Goal: Find specific page/section: Find specific page/section

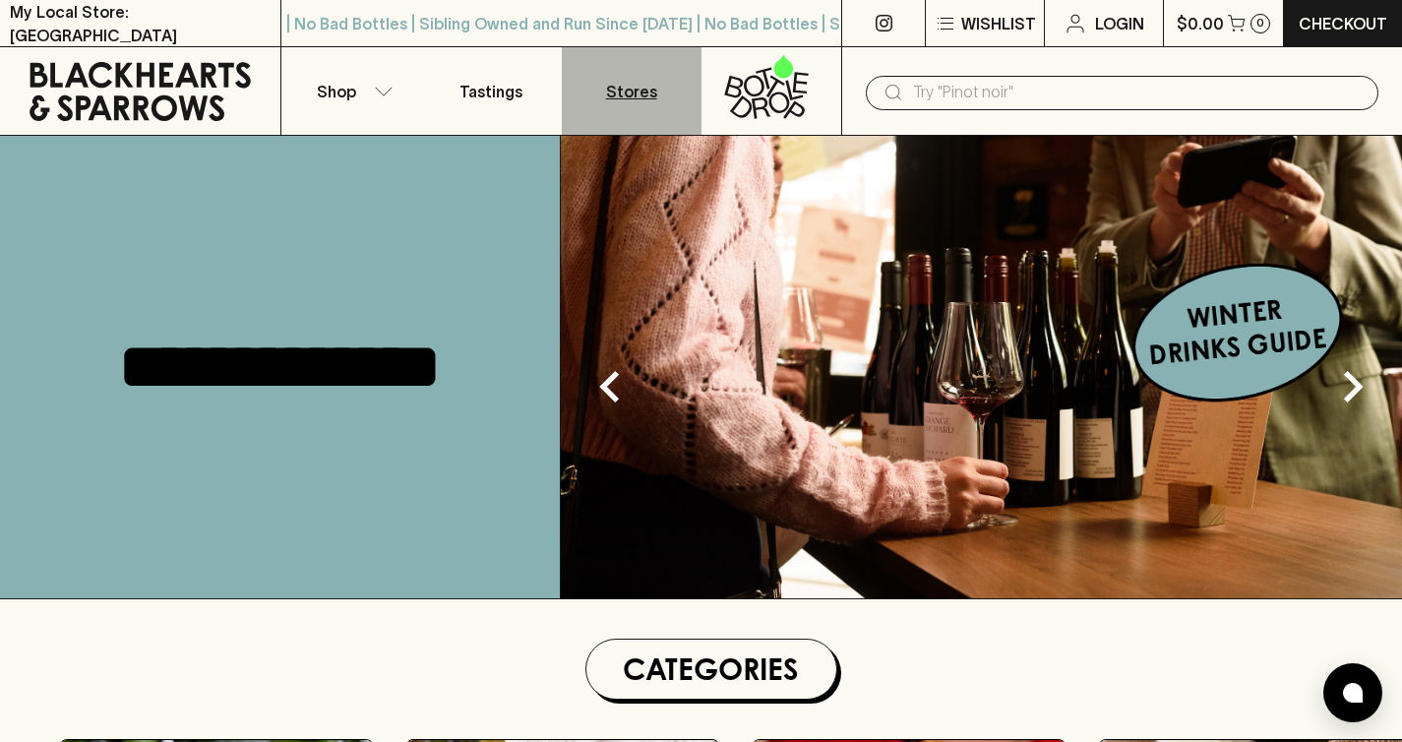
click at [589, 97] on link "Stores" at bounding box center [632, 91] width 140 height 88
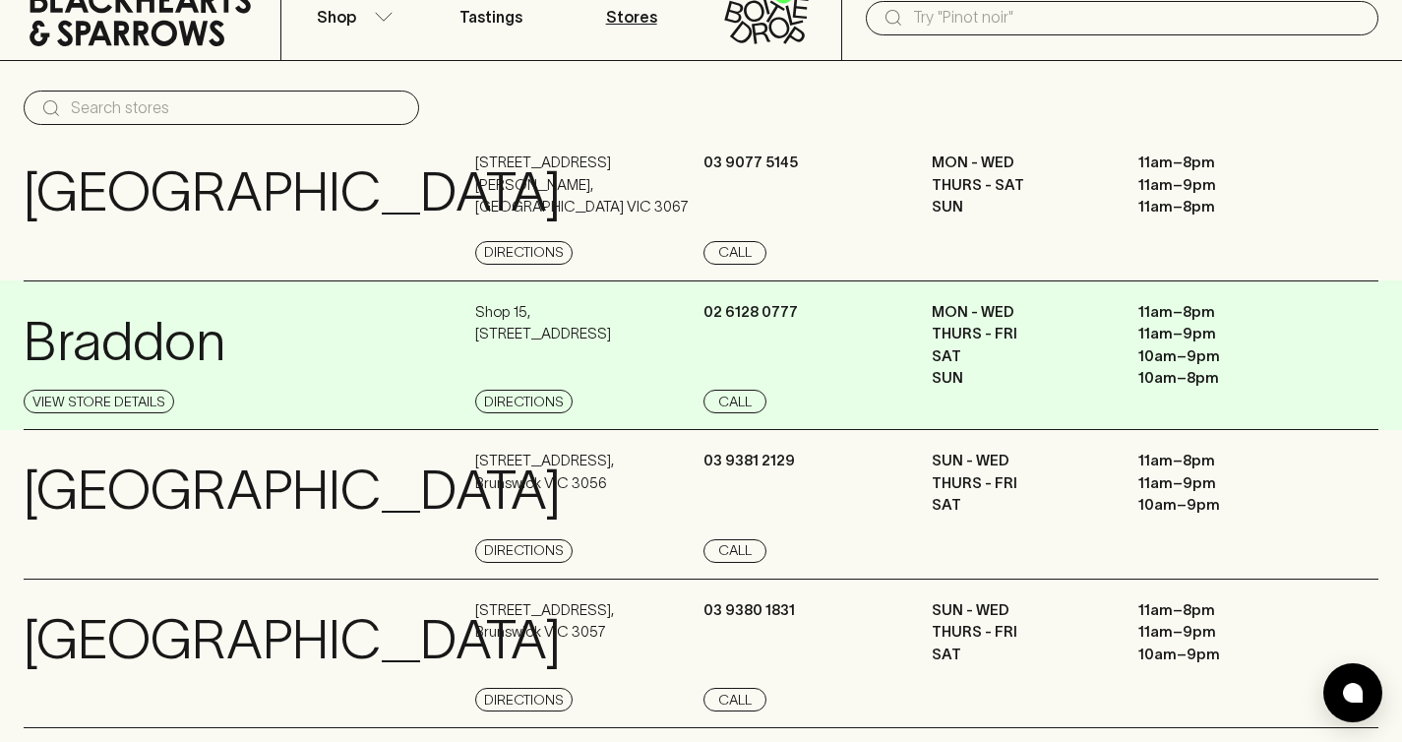
scroll to position [88, 0]
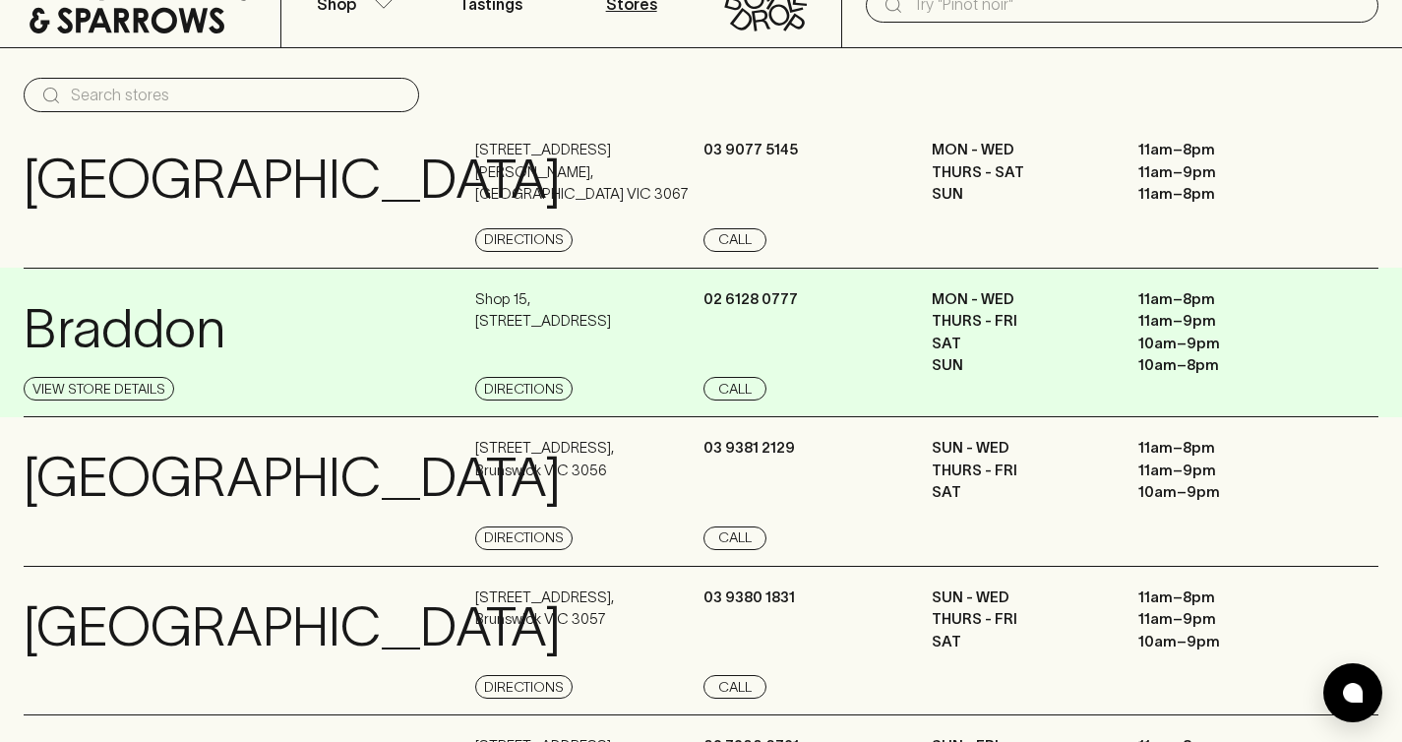
drag, startPoint x: 474, startPoint y: 297, endPoint x: 599, endPoint y: 320, distance: 126.9
click at [599, 320] on div "Braddon View Store Details Shop 15 , 27 Lonsdale Street Directions 02 6128 0777…" at bounding box center [701, 343] width 1354 height 150
copy p "Shop 15 , 27 Lonsdale Street"
click at [624, 338] on div "Shop 15 , 27 Lonsdale Street Directions" at bounding box center [586, 344] width 223 height 113
drag, startPoint x: 590, startPoint y: 323, endPoint x: 463, endPoint y: 294, distance: 130.0
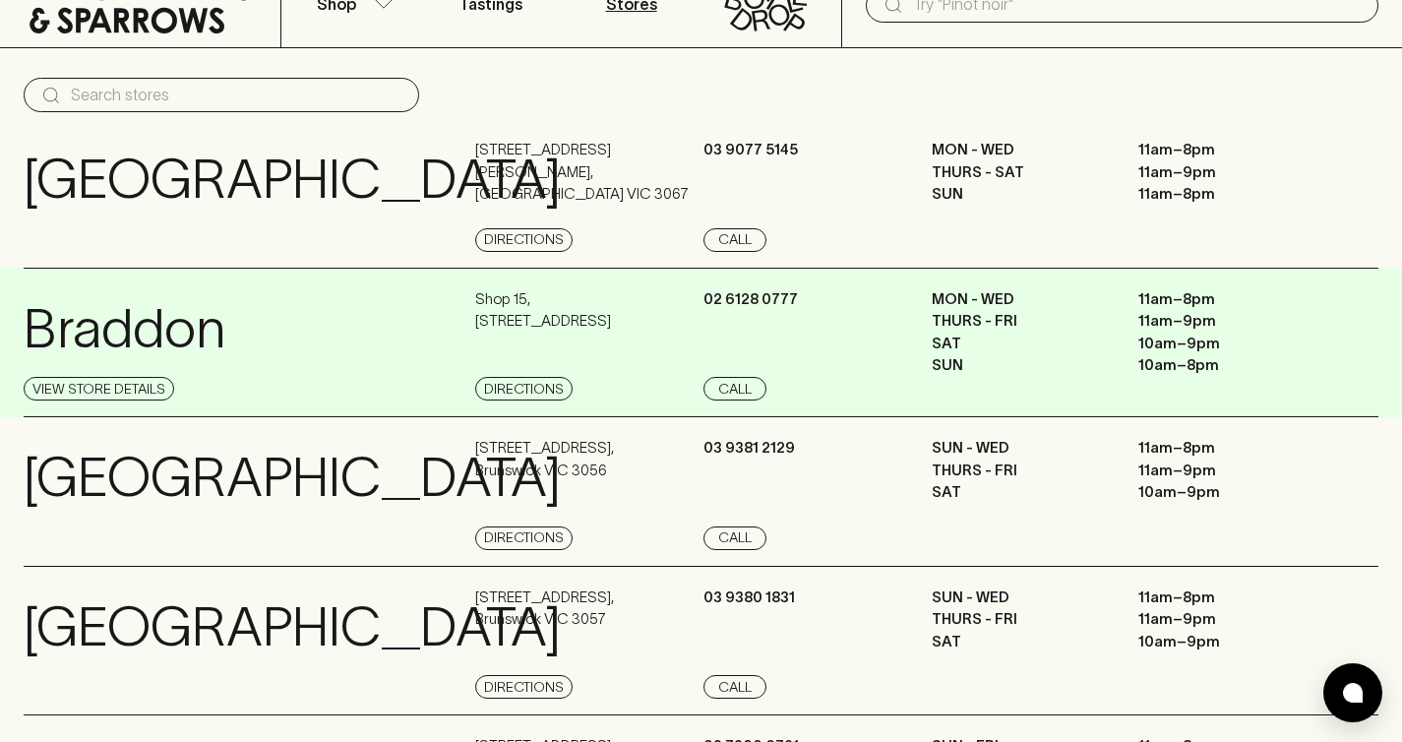
click at [463, 294] on div "Braddon View Store Details Shop 15 , 27 Lonsdale Street Directions 02 6128 0777…" at bounding box center [701, 343] width 1354 height 150
click at [581, 328] on p "Shop 15 , 27 Lonsdale Street" at bounding box center [543, 310] width 136 height 44
drag, startPoint x: 587, startPoint y: 319, endPoint x: 0, endPoint y: 310, distance: 587.2
click at [0, 310] on div "Braddon View Store Details Shop 15 , 27 Lonsdale Street Directions 02 6128 0777…" at bounding box center [701, 343] width 1402 height 150
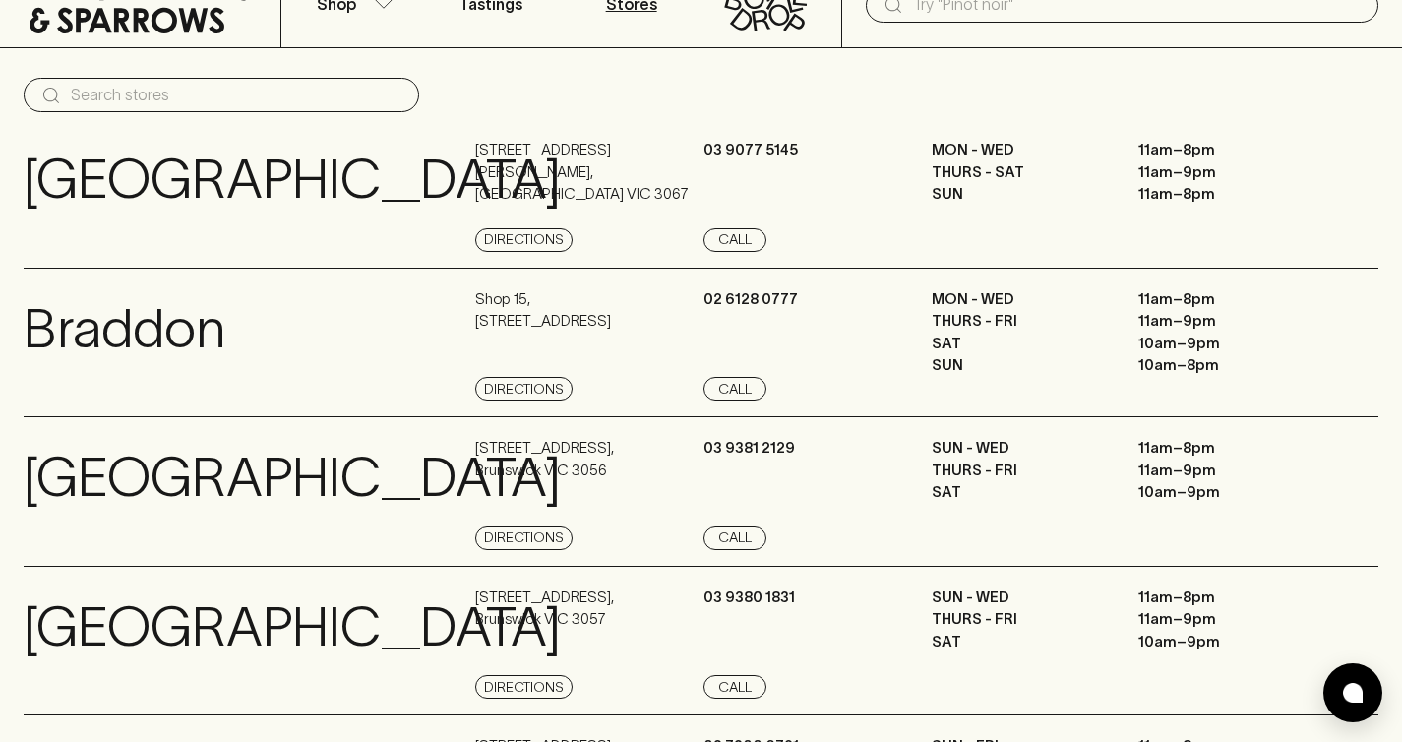
copy div "Braddon View Store Details Shop 15 , 27 Lonsdale Stree"
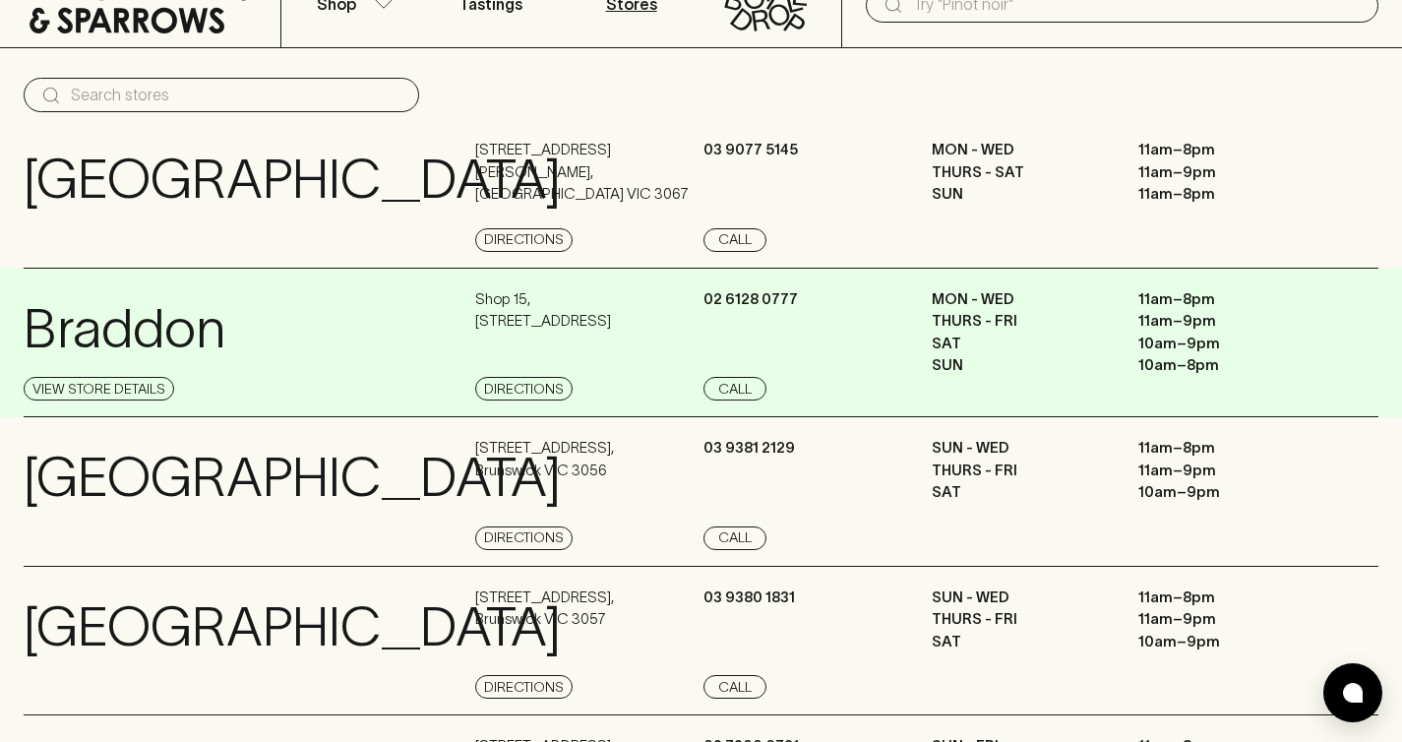
click at [668, 278] on div "Braddon View Store Details Shop 15 , 27 Lonsdale Street Directions 02 6128 0777…" at bounding box center [701, 343] width 1354 height 150
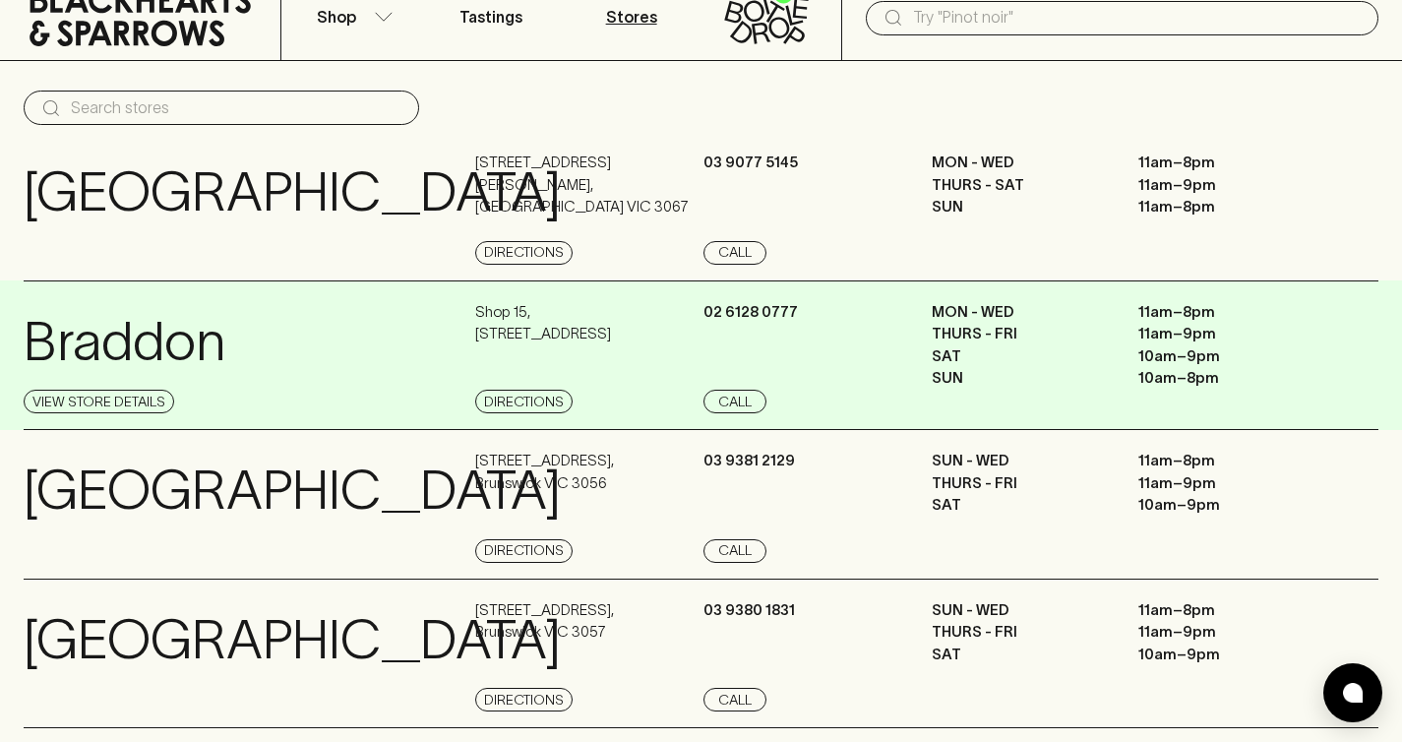
scroll to position [87, 0]
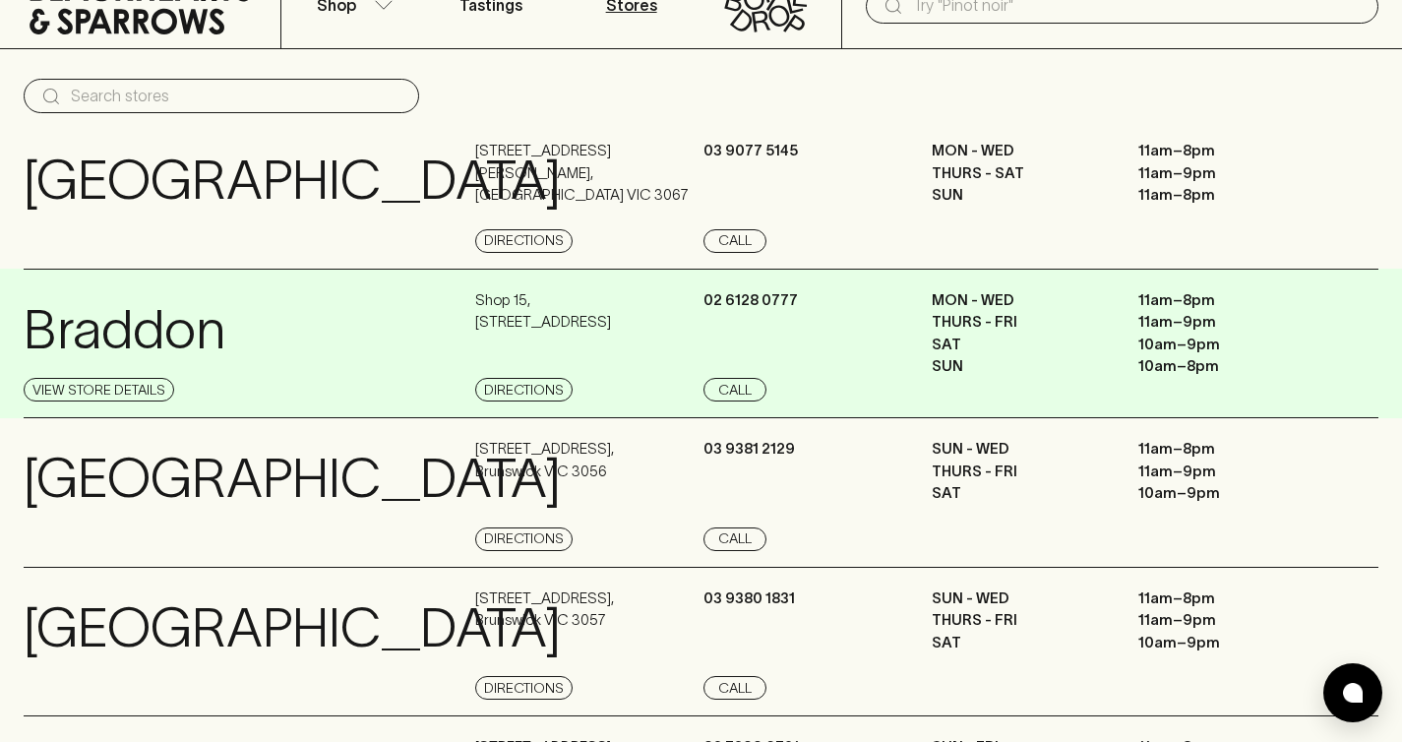
drag, startPoint x: 603, startPoint y: 322, endPoint x: 464, endPoint y: 303, distance: 139.9
click at [464, 303] on div "Braddon View Store Details Shop 15 , 27 Lonsdale Street Directions 02 6128 0777…" at bounding box center [701, 344] width 1354 height 150
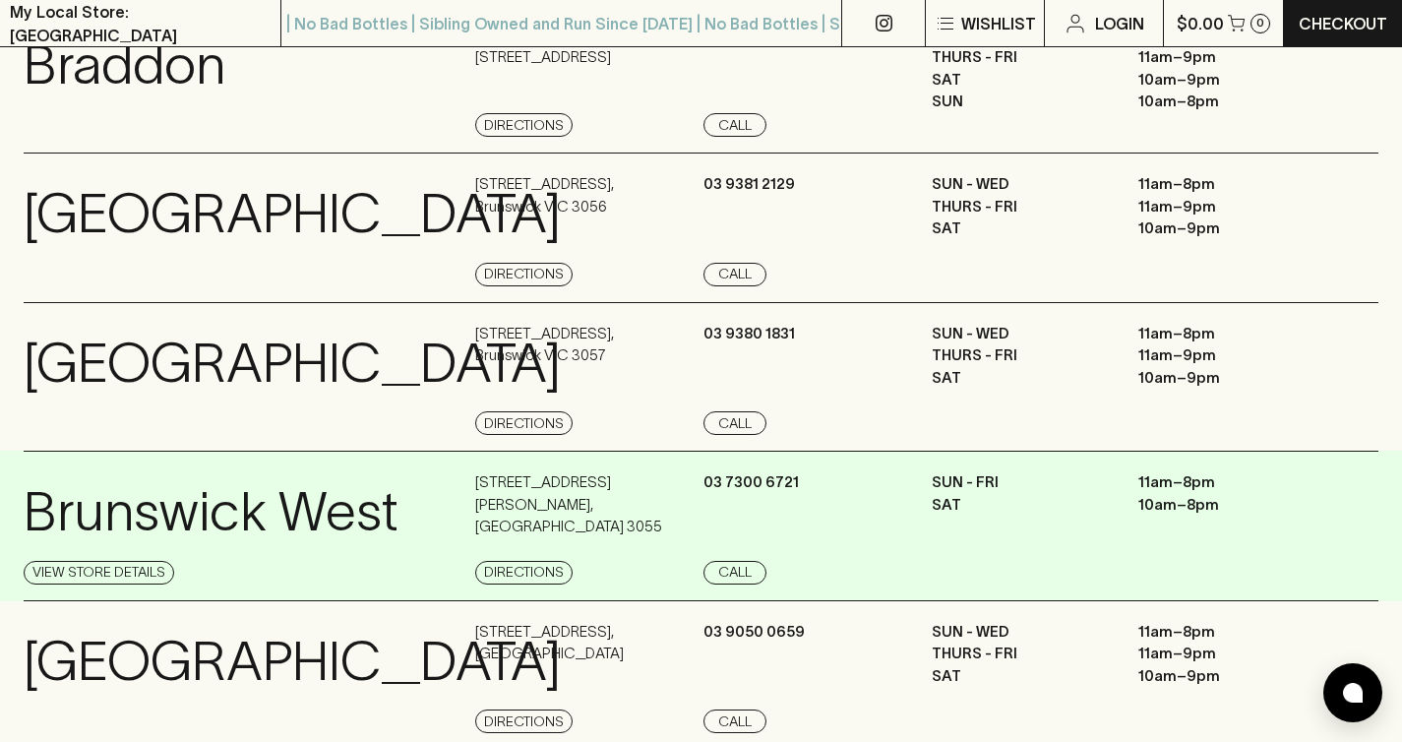
scroll to position [364, 0]
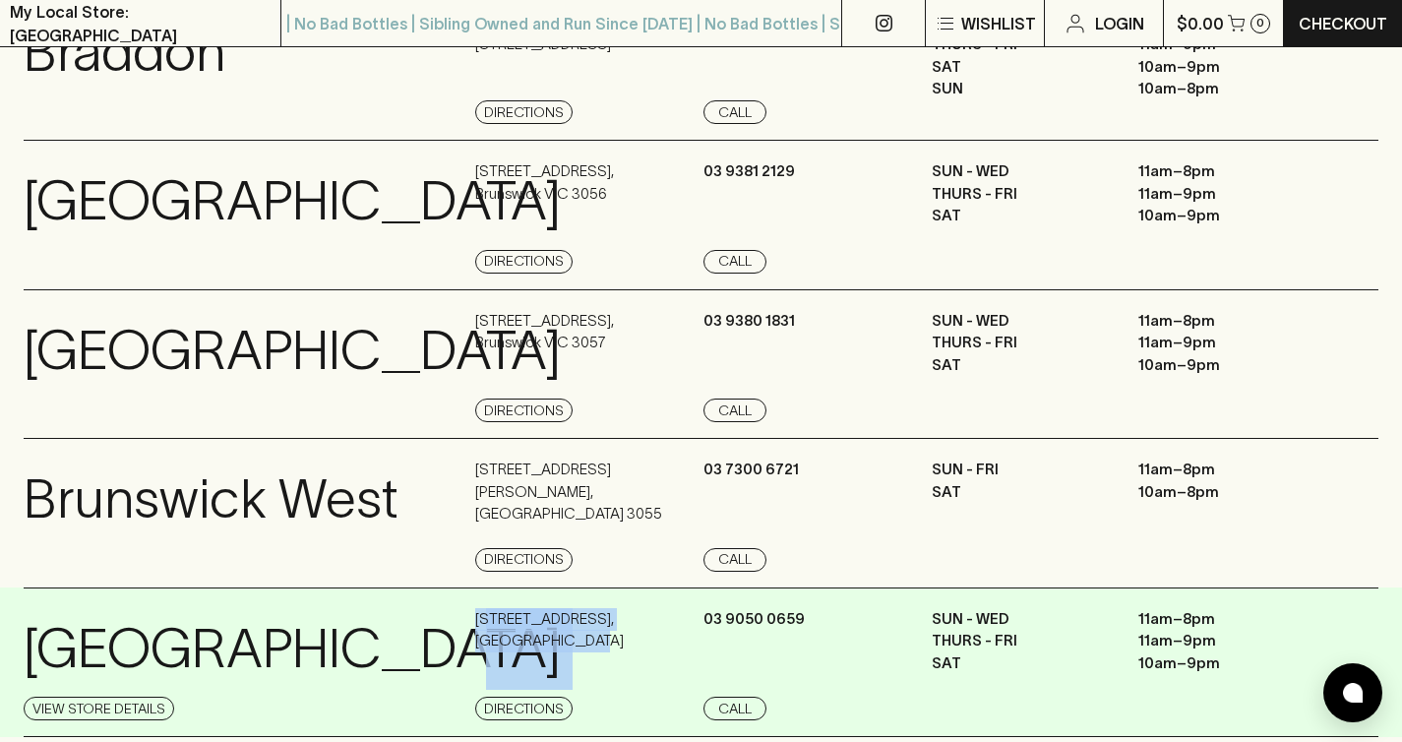
drag, startPoint x: 593, startPoint y: 639, endPoint x: 446, endPoint y: 611, distance: 150.3
click at [446, 611] on div "East Brunswick Village View Store Details 4 Village Avenue , East Brunswick Dir…" at bounding box center [701, 662] width 1354 height 150
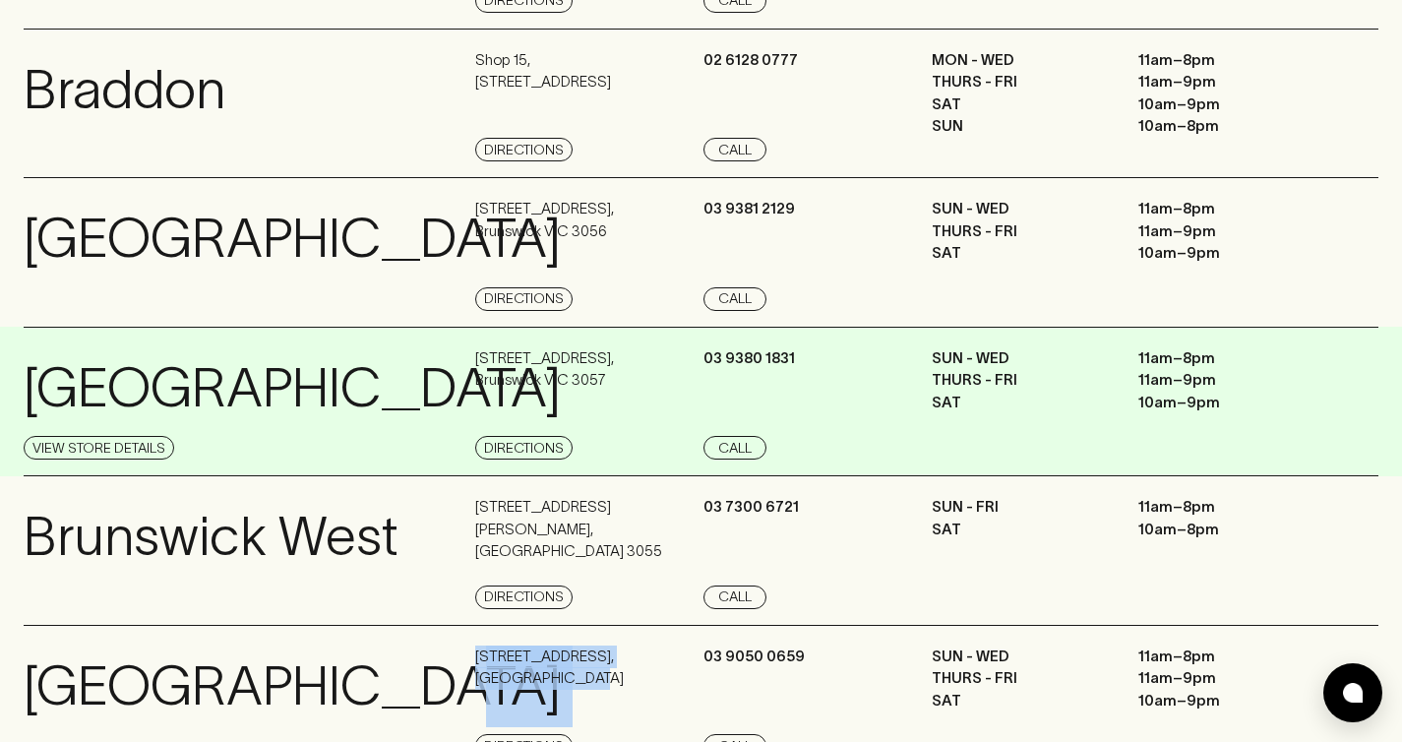
scroll to position [117, 0]
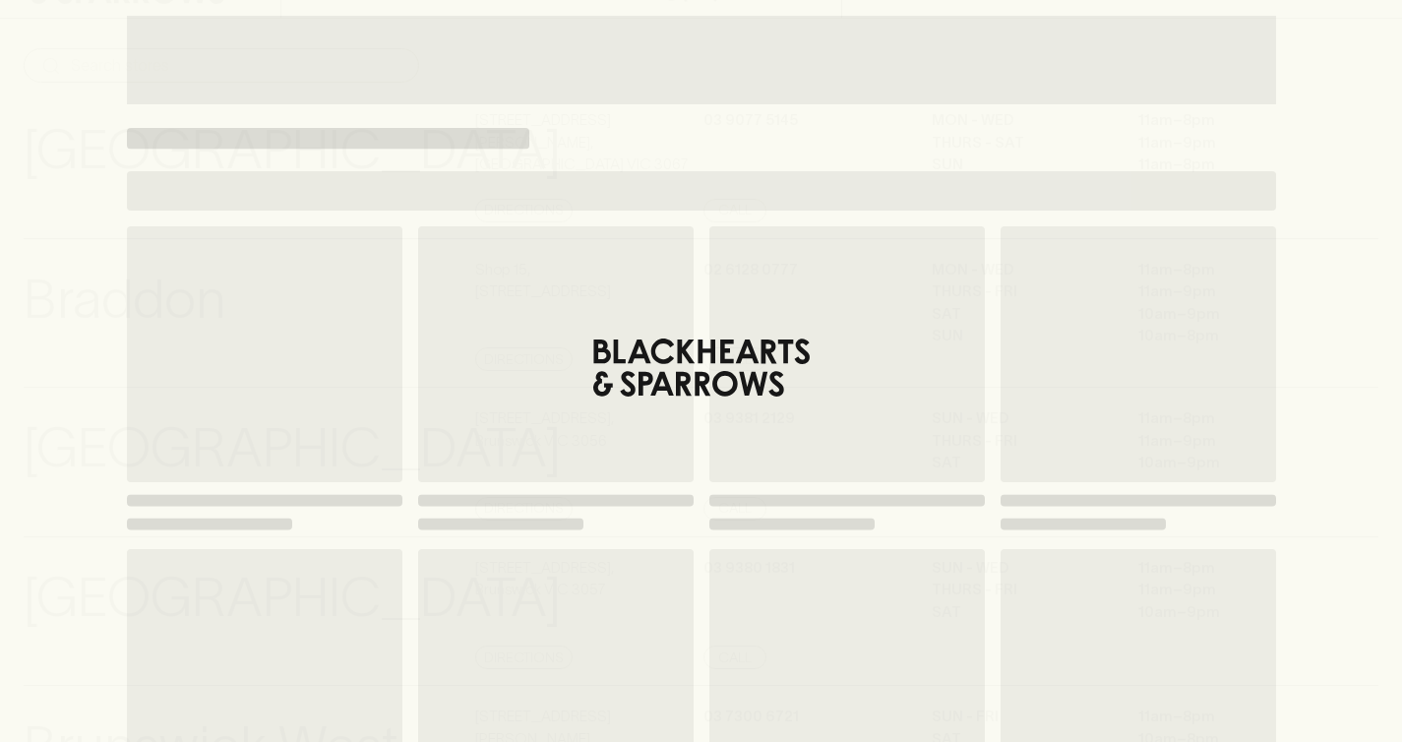
scroll to position [117, 0]
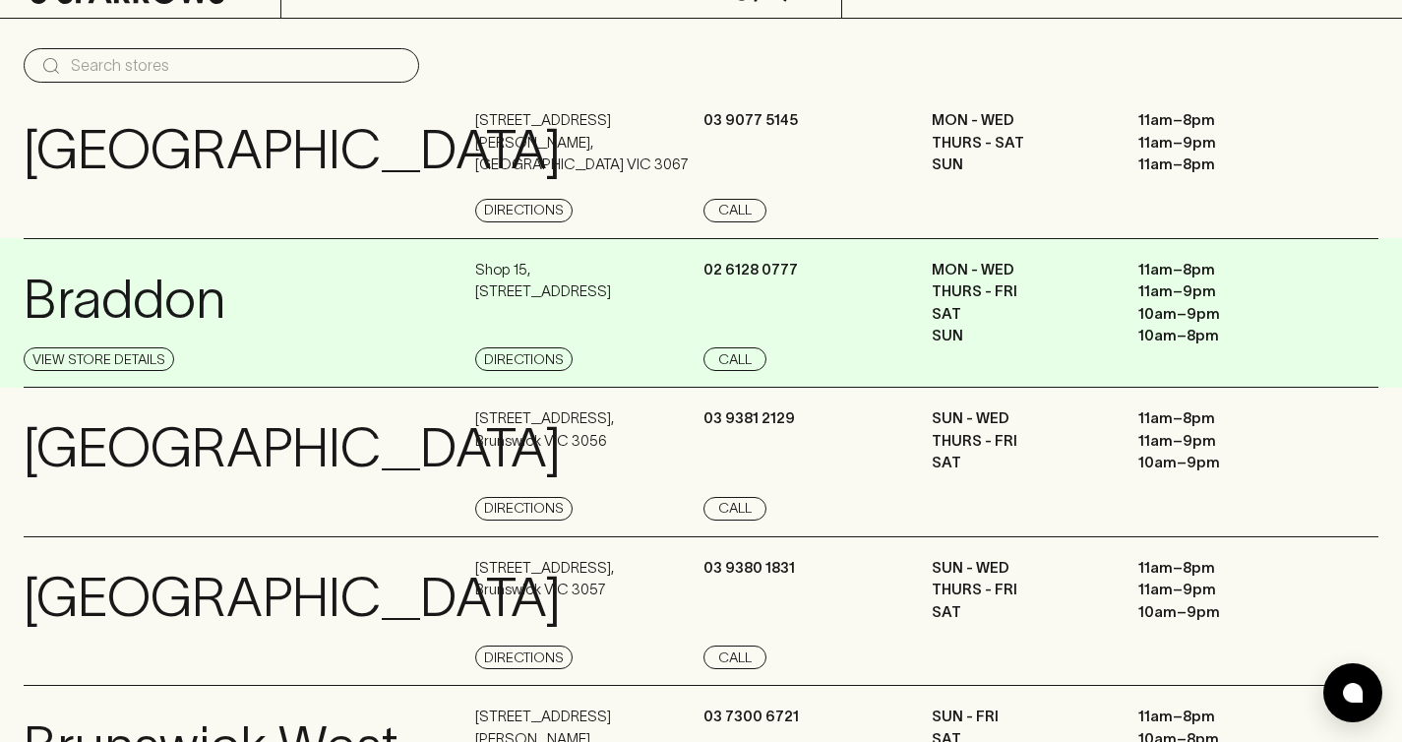
click at [820, 349] on div "[PHONE_NUMBER] Call" at bounding box center [814, 315] width 223 height 113
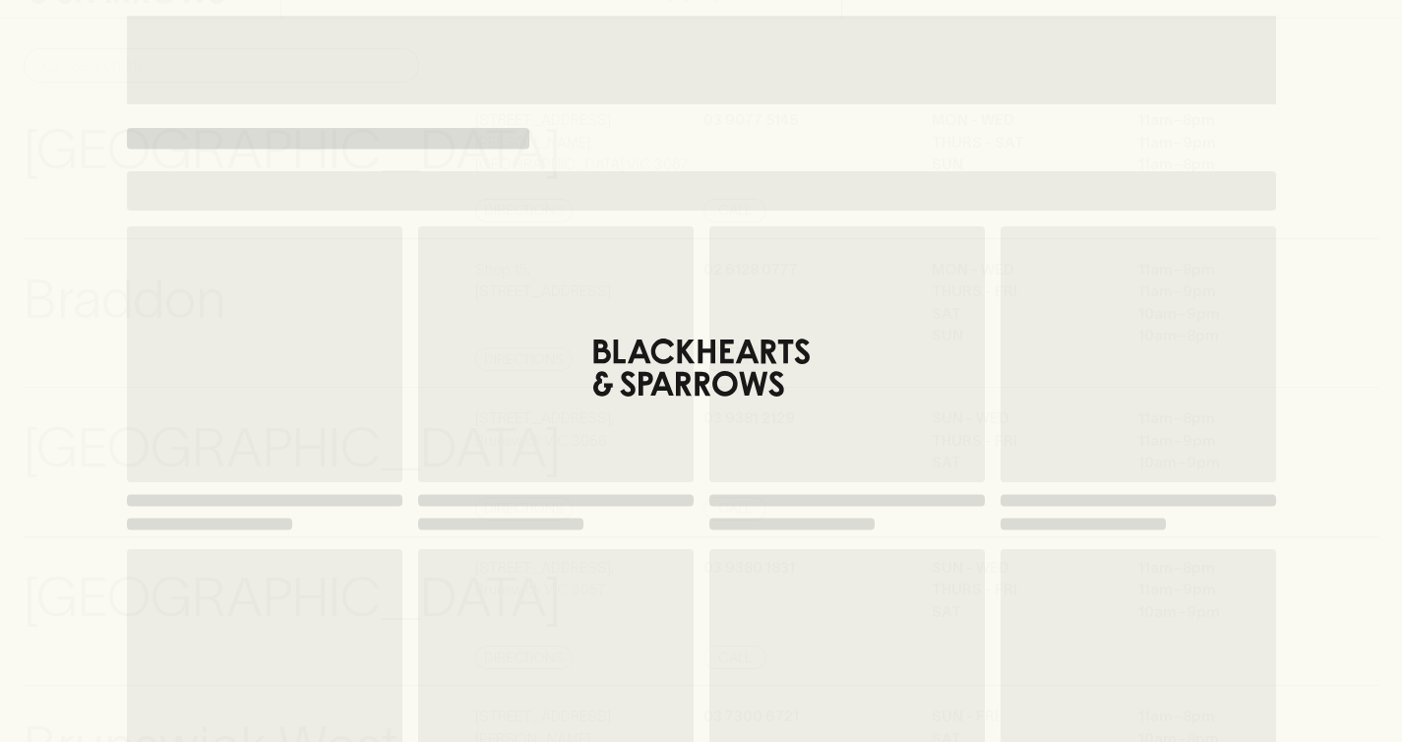
scroll to position [117, 0]
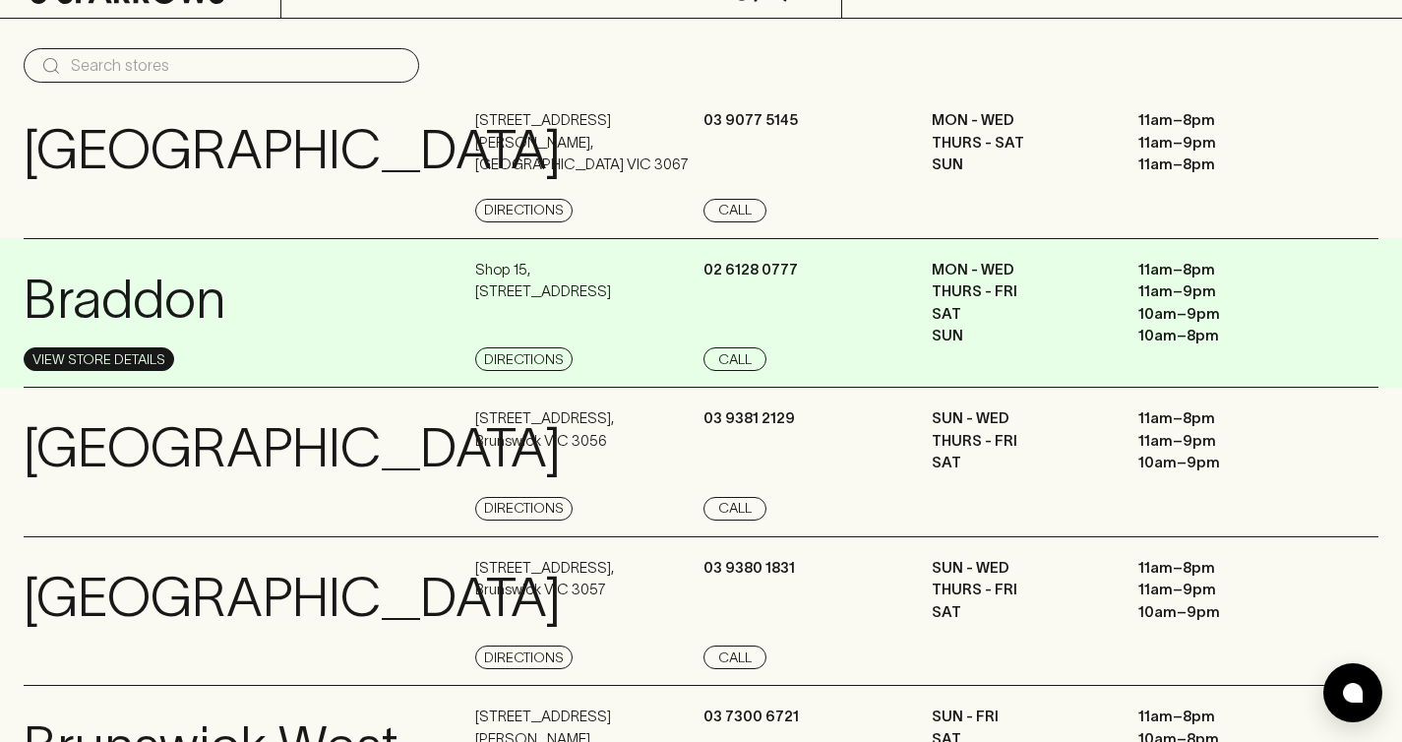
click at [91, 351] on link "View Store Details" at bounding box center [99, 359] width 150 height 24
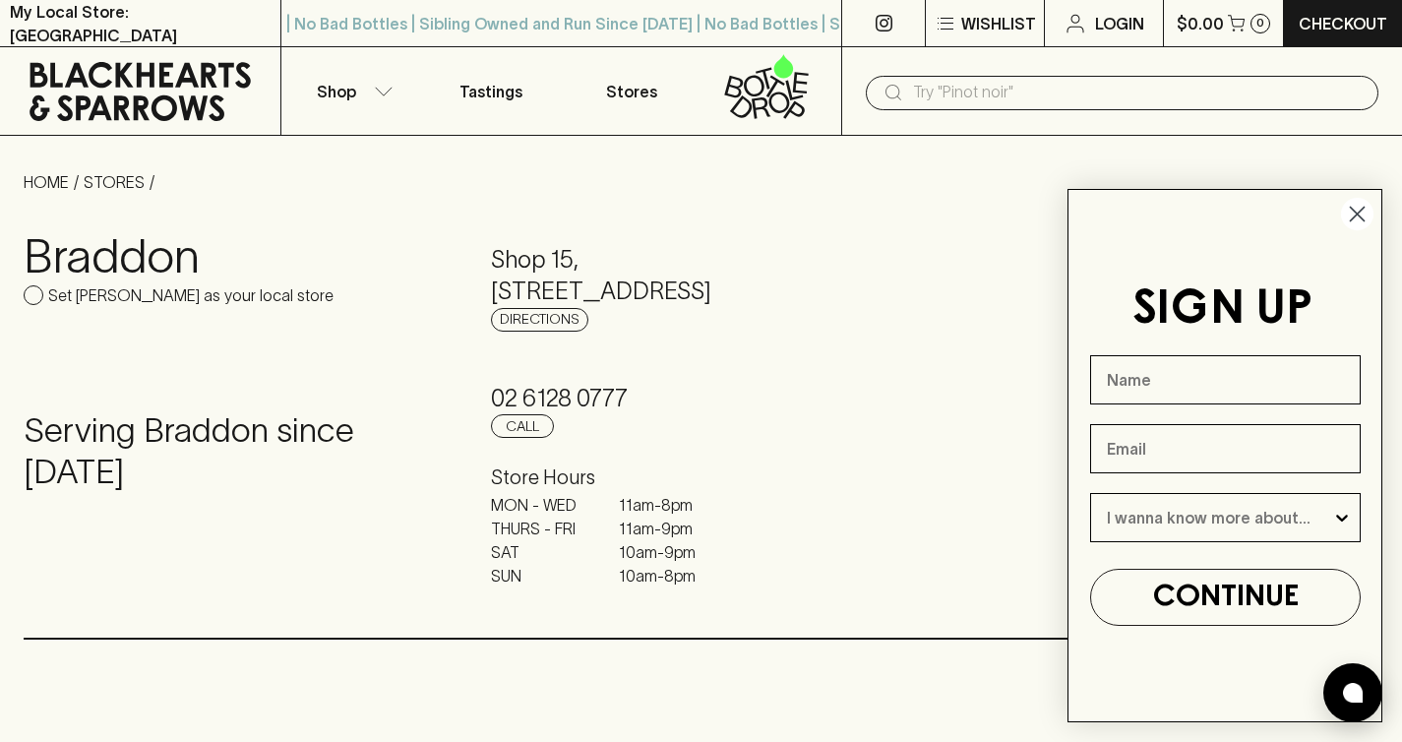
click at [667, 292] on h5 "Shop 15 , 27 Lonsdale Street" at bounding box center [701, 275] width 420 height 63
drag, startPoint x: 686, startPoint y: 294, endPoint x: 481, endPoint y: 233, distance: 213.5
click at [481, 233] on div "Braddon Set Braddon as your local store Serving Braddon since 2018 Shop 15 , 27…" at bounding box center [701, 416] width 1354 height 444
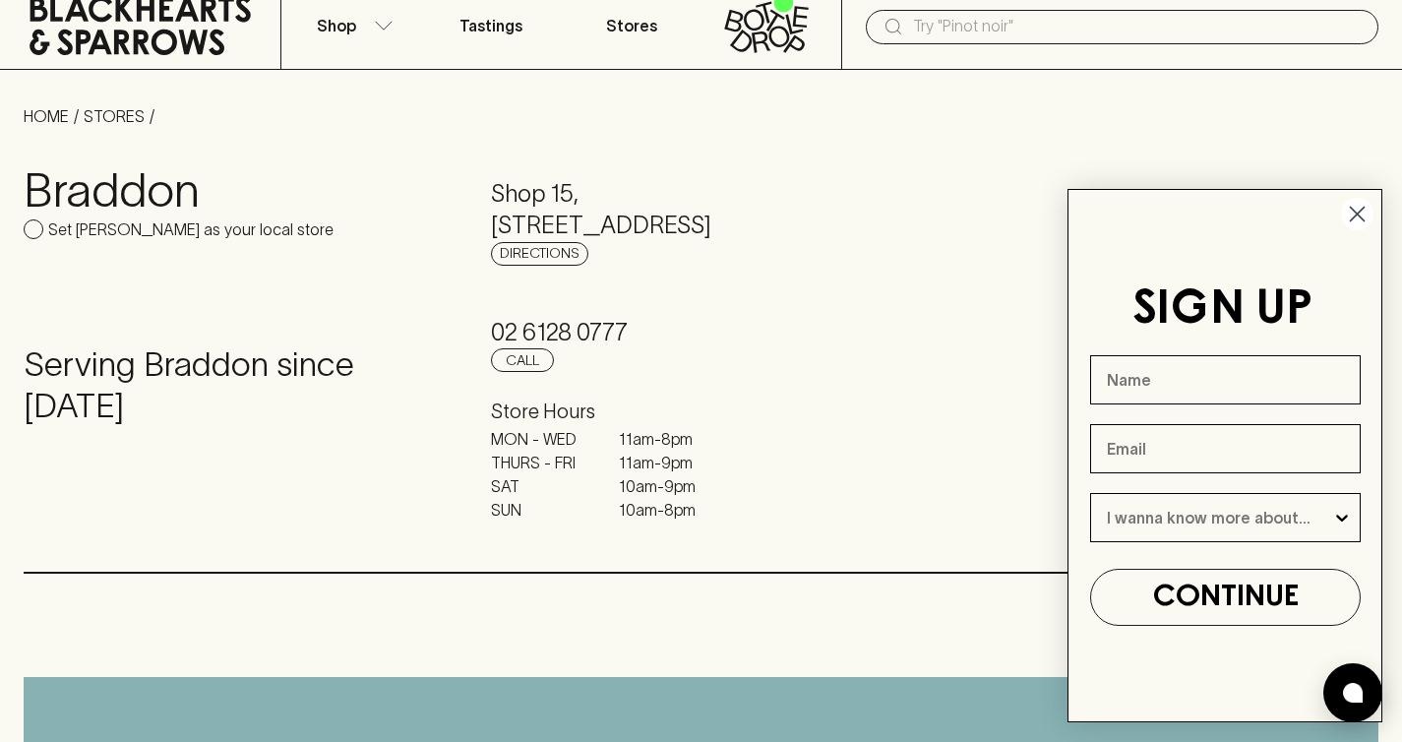
scroll to position [123, 0]
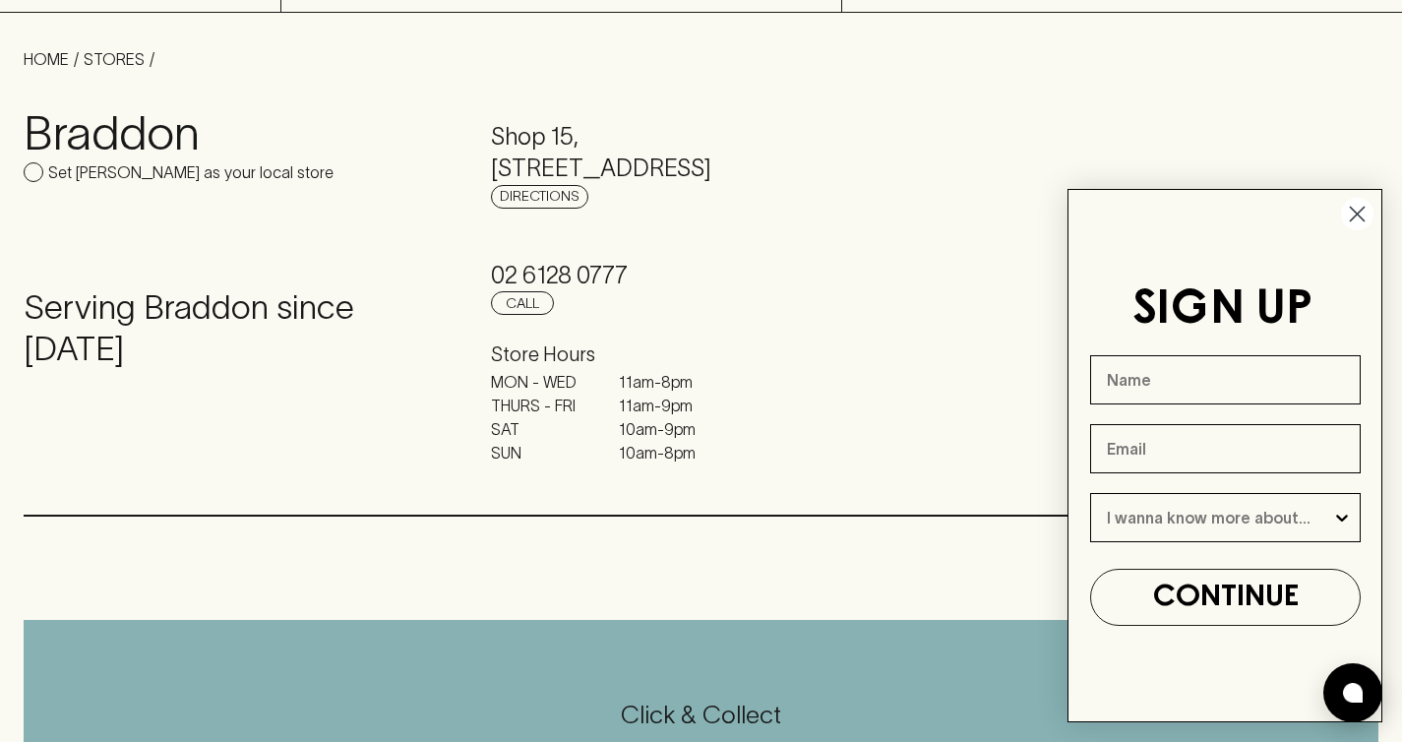
scroll to position [117, 0]
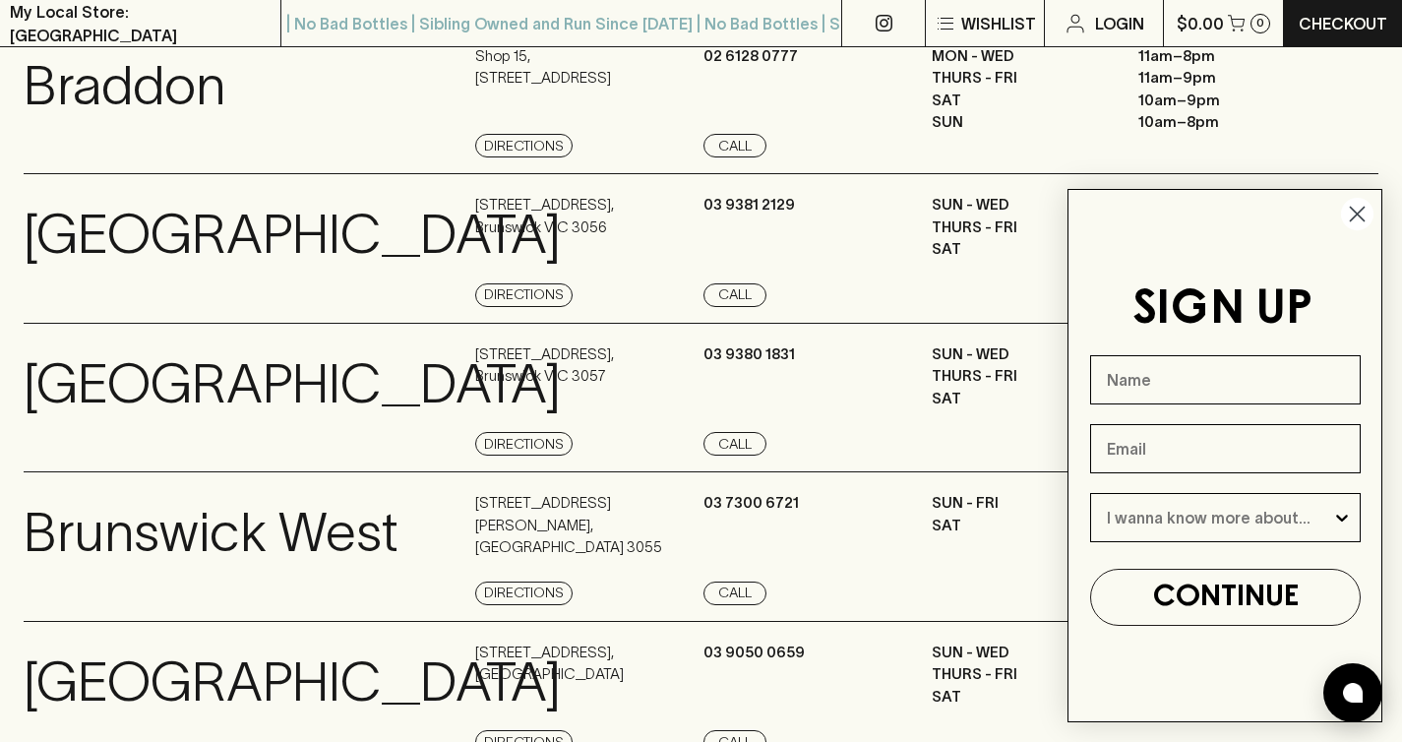
scroll to position [356, 0]
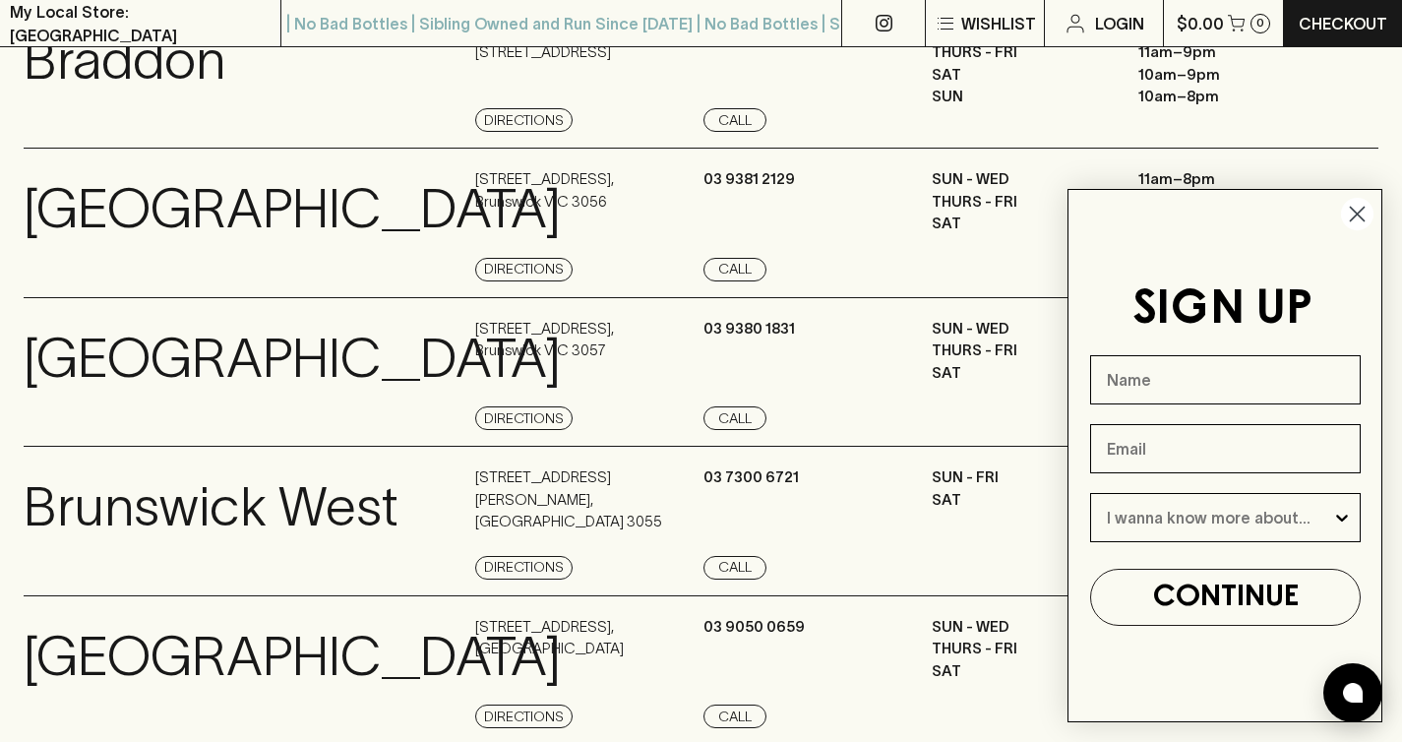
click at [1355, 210] on circle "Close dialog" at bounding box center [1357, 214] width 32 height 32
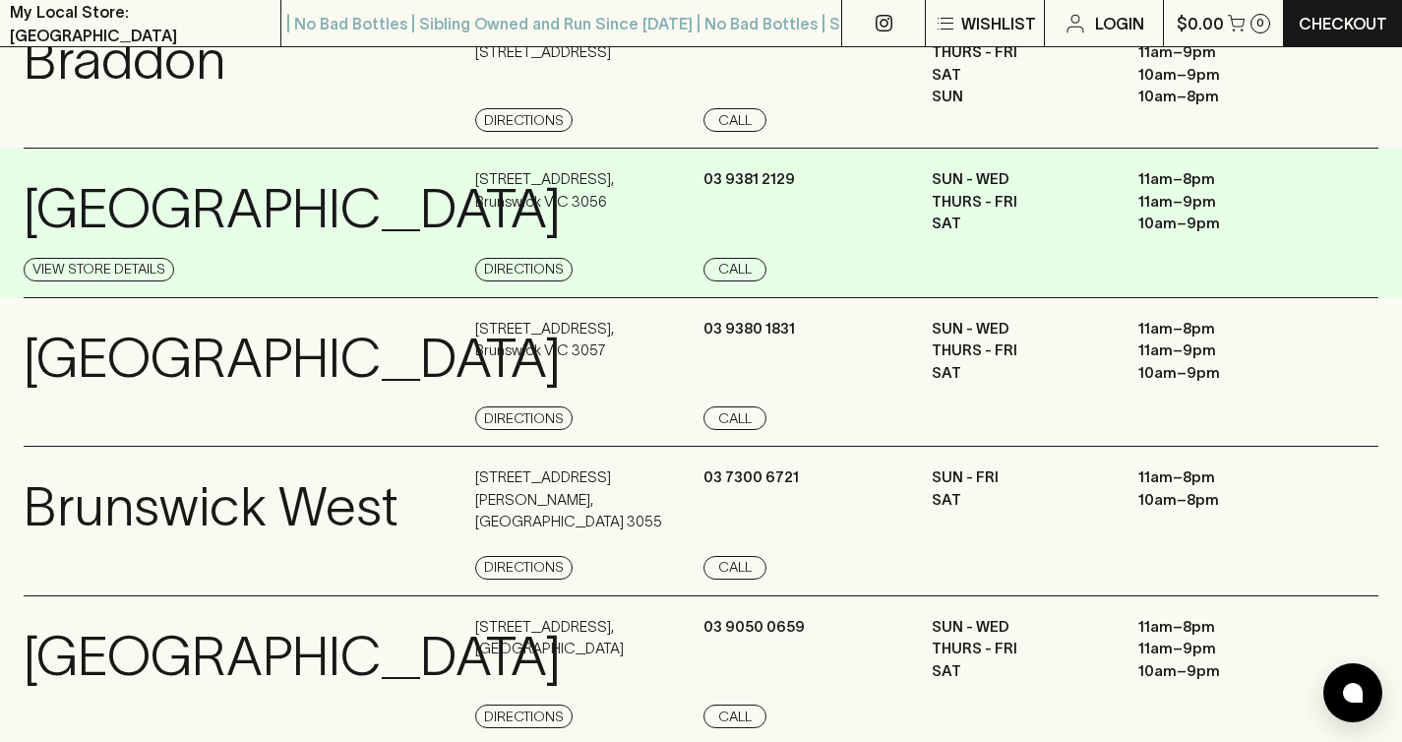
drag, startPoint x: 645, startPoint y: 202, endPoint x: 404, endPoint y: 174, distance: 242.5
click at [404, 174] on div "Brunswick View Store Details [STREET_ADDRESS] Directions [PHONE_NUMBER] Call SU…" at bounding box center [701, 223] width 1354 height 150
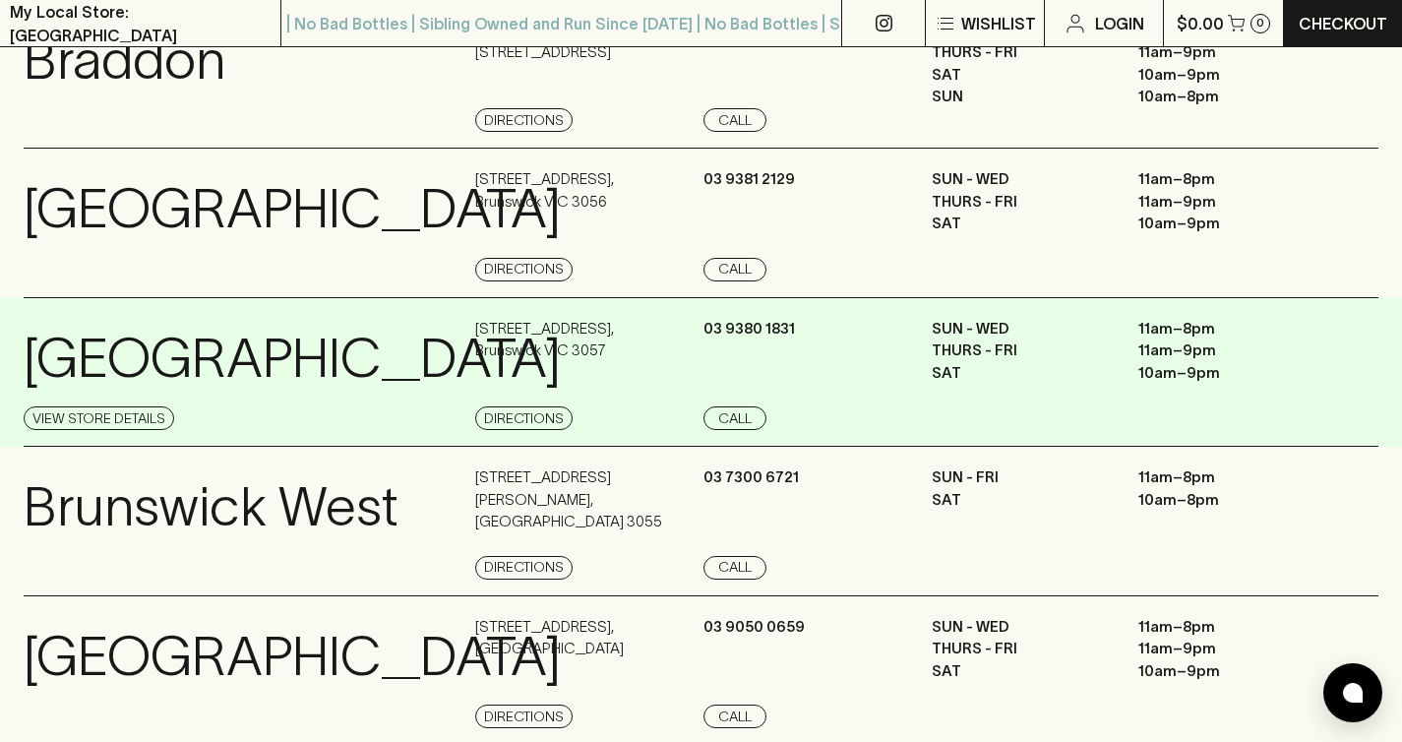
click at [635, 361] on div "[STREET_ADDRESS] Directions" at bounding box center [586, 374] width 223 height 113
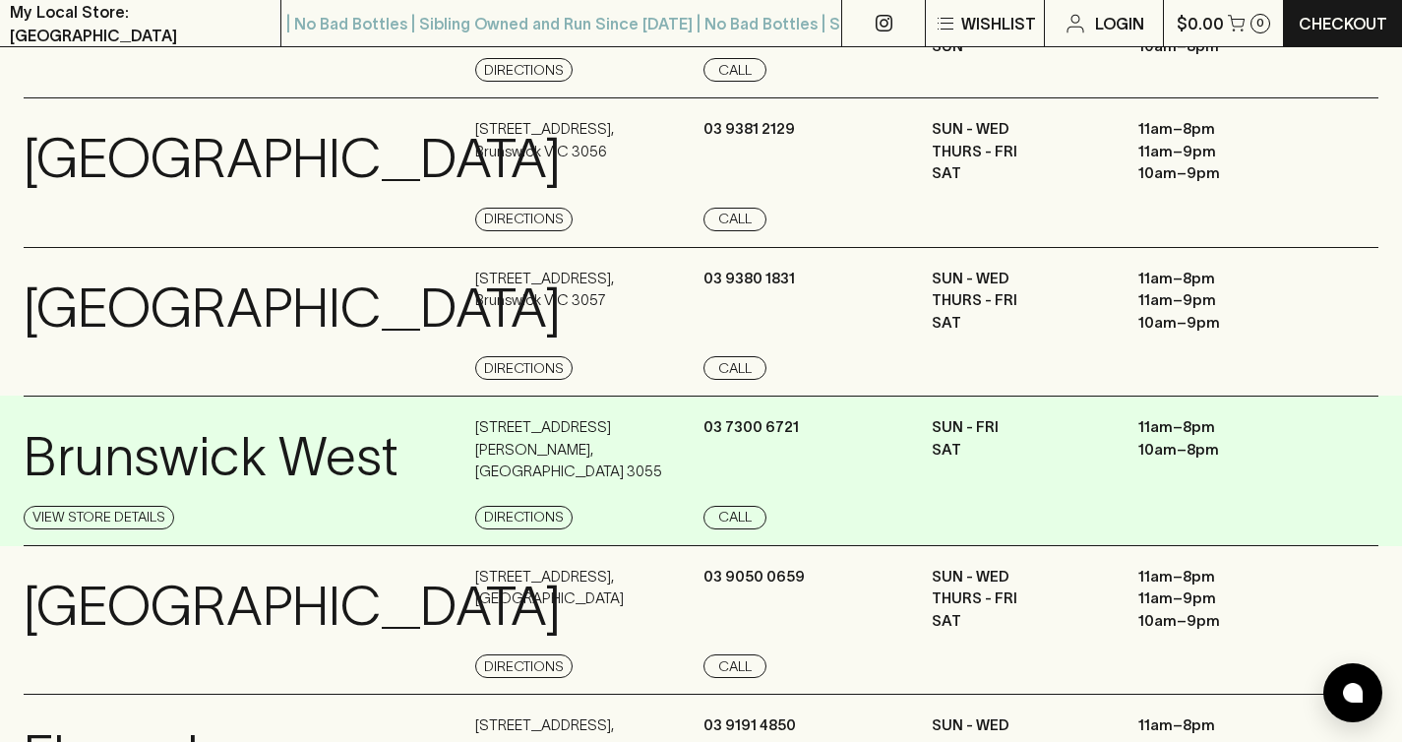
scroll to position [418, 0]
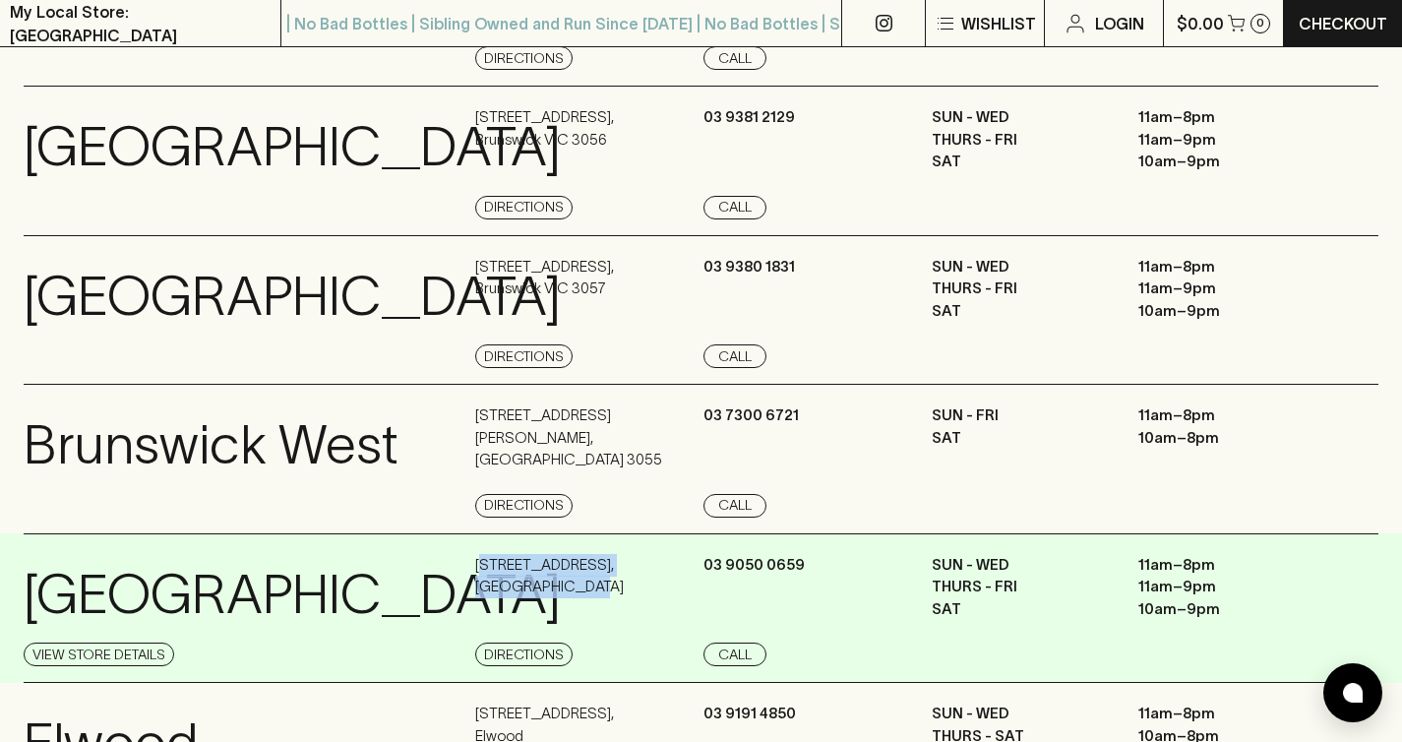
drag, startPoint x: 477, startPoint y: 567, endPoint x: 630, endPoint y: 606, distance: 158.4
click at [630, 606] on div "[STREET_ADDRESS] Directions" at bounding box center [586, 610] width 223 height 113
click at [567, 584] on p "4 Village Avenue , East Brunswick" at bounding box center [549, 576] width 149 height 44
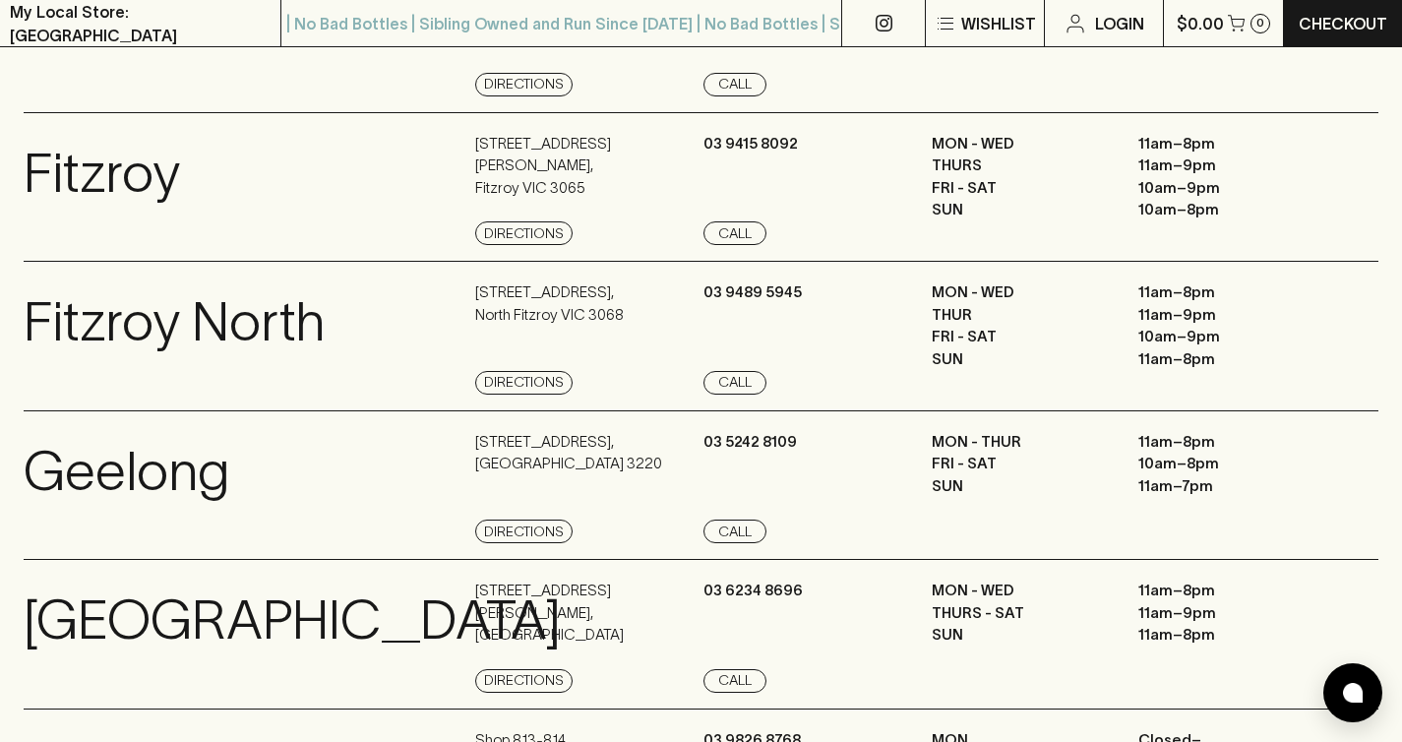
scroll to position [1064, 0]
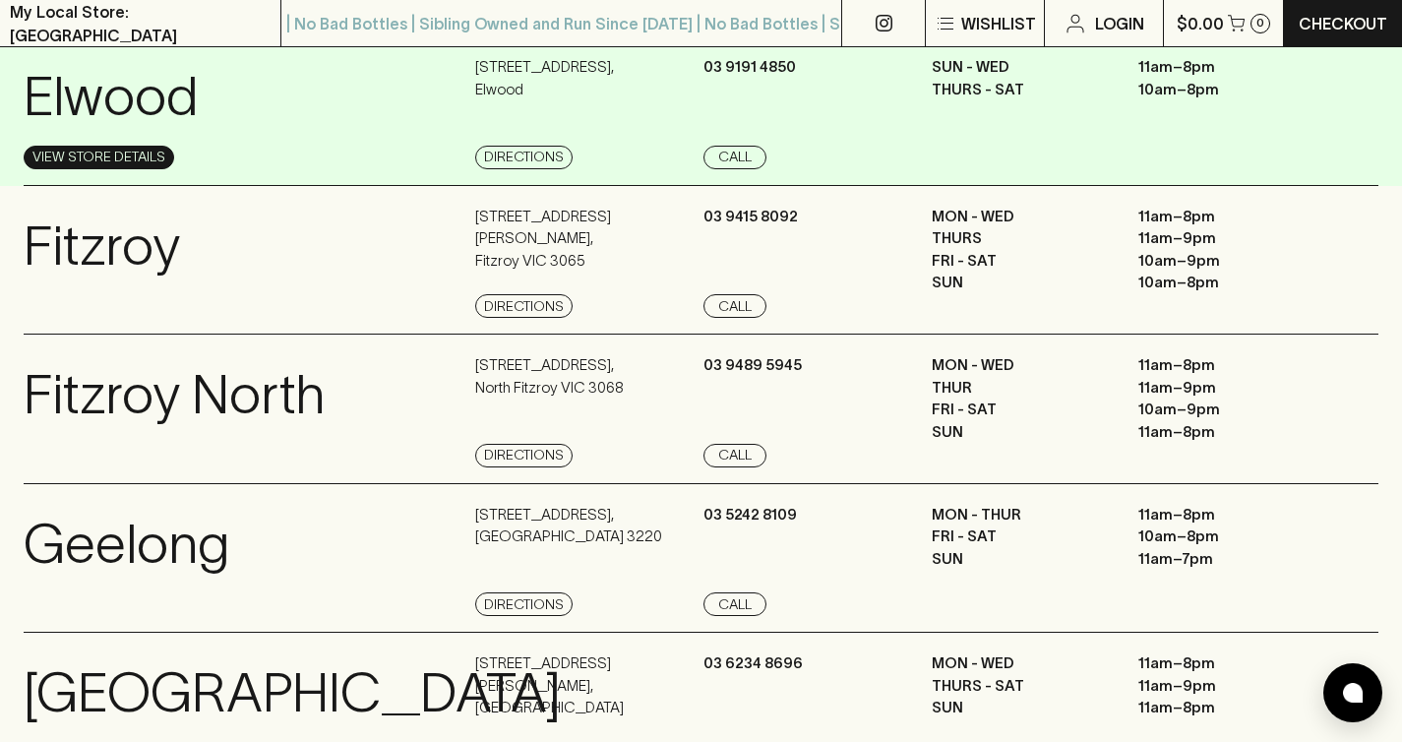
click at [108, 169] on link "View Store Details" at bounding box center [99, 158] width 150 height 24
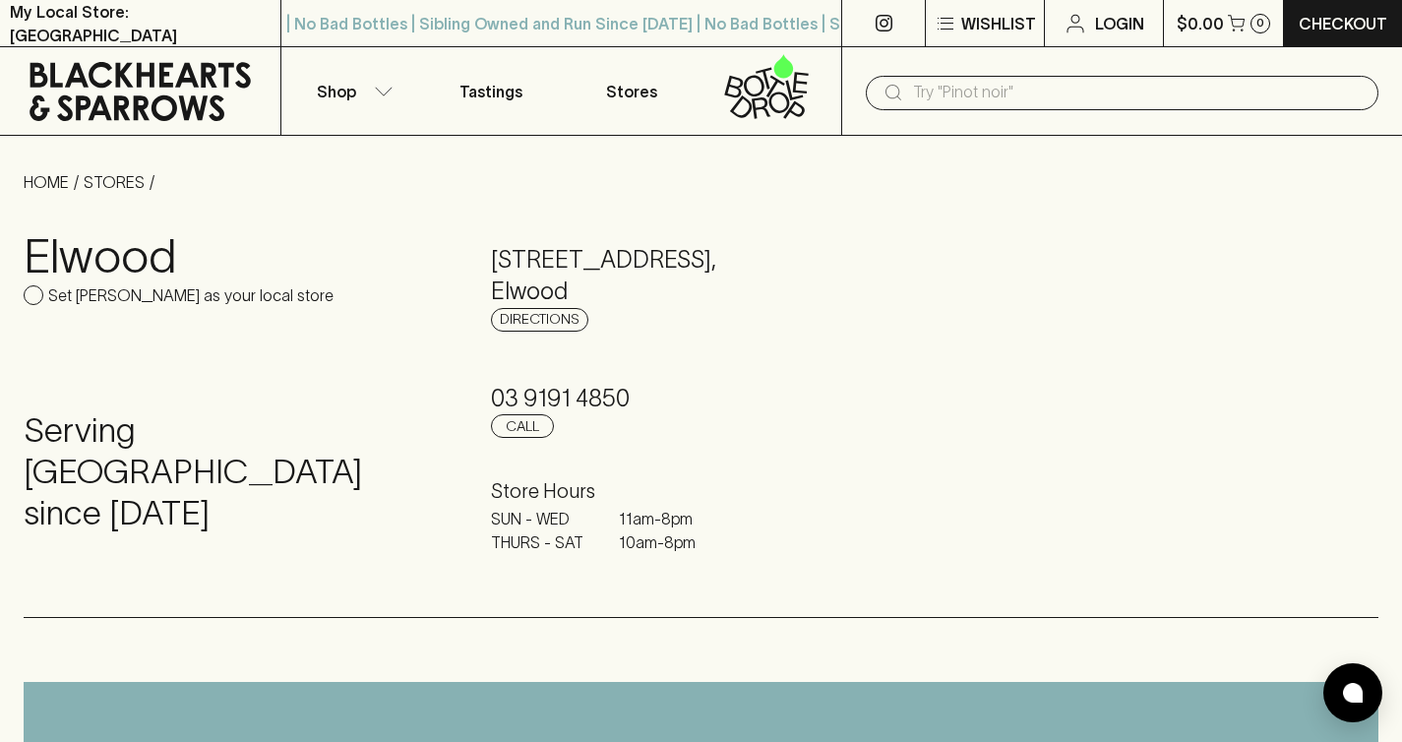
click at [591, 288] on h5 "108 Ormond Road , Elwood" at bounding box center [701, 275] width 420 height 63
drag, startPoint x: 489, startPoint y: 245, endPoint x: 617, endPoint y: 290, distance: 135.6
click at [617, 290] on div "Elwood Set Elwood as your local store Serving Elwood since 2023 108 Ormond Road…" at bounding box center [701, 405] width 1354 height 423
click at [617, 290] on h5 "108 Ormond Road , Elwood" at bounding box center [701, 275] width 420 height 63
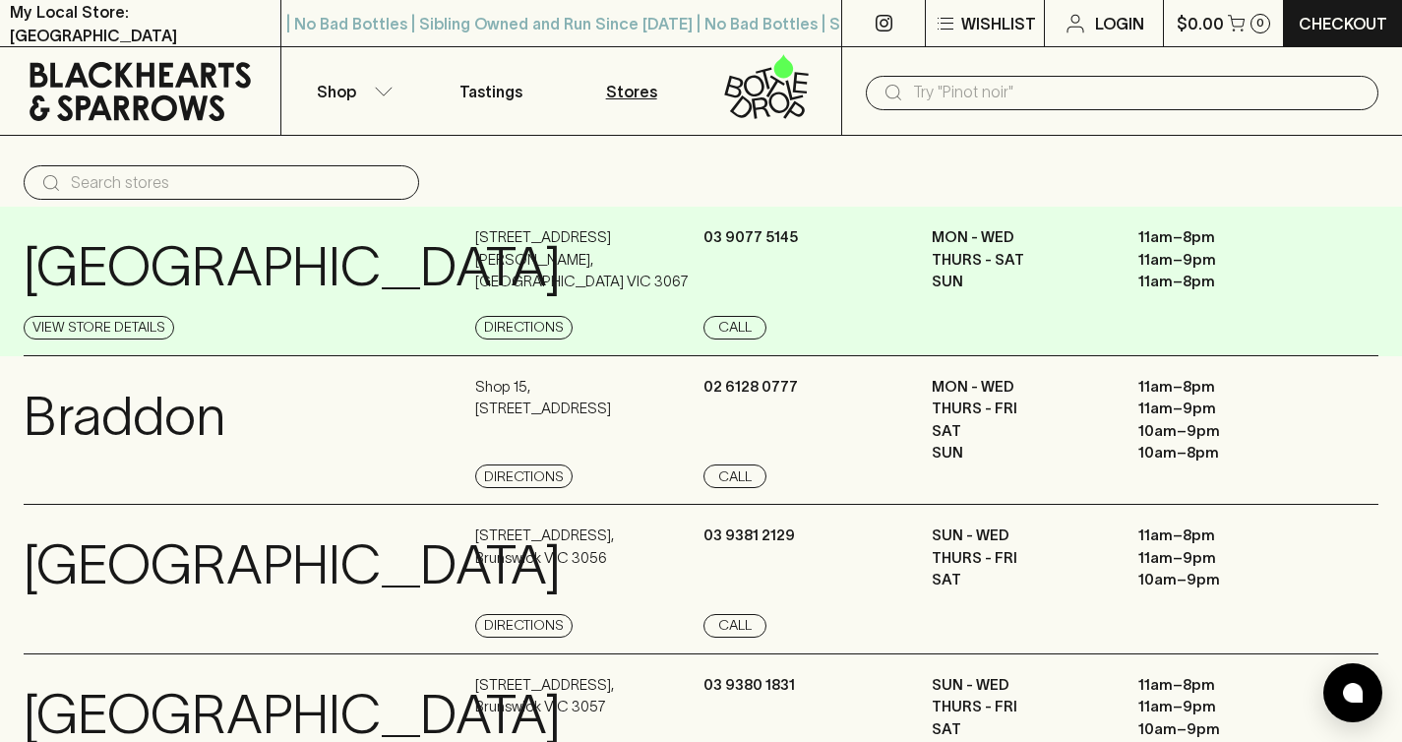
scroll to position [492, 0]
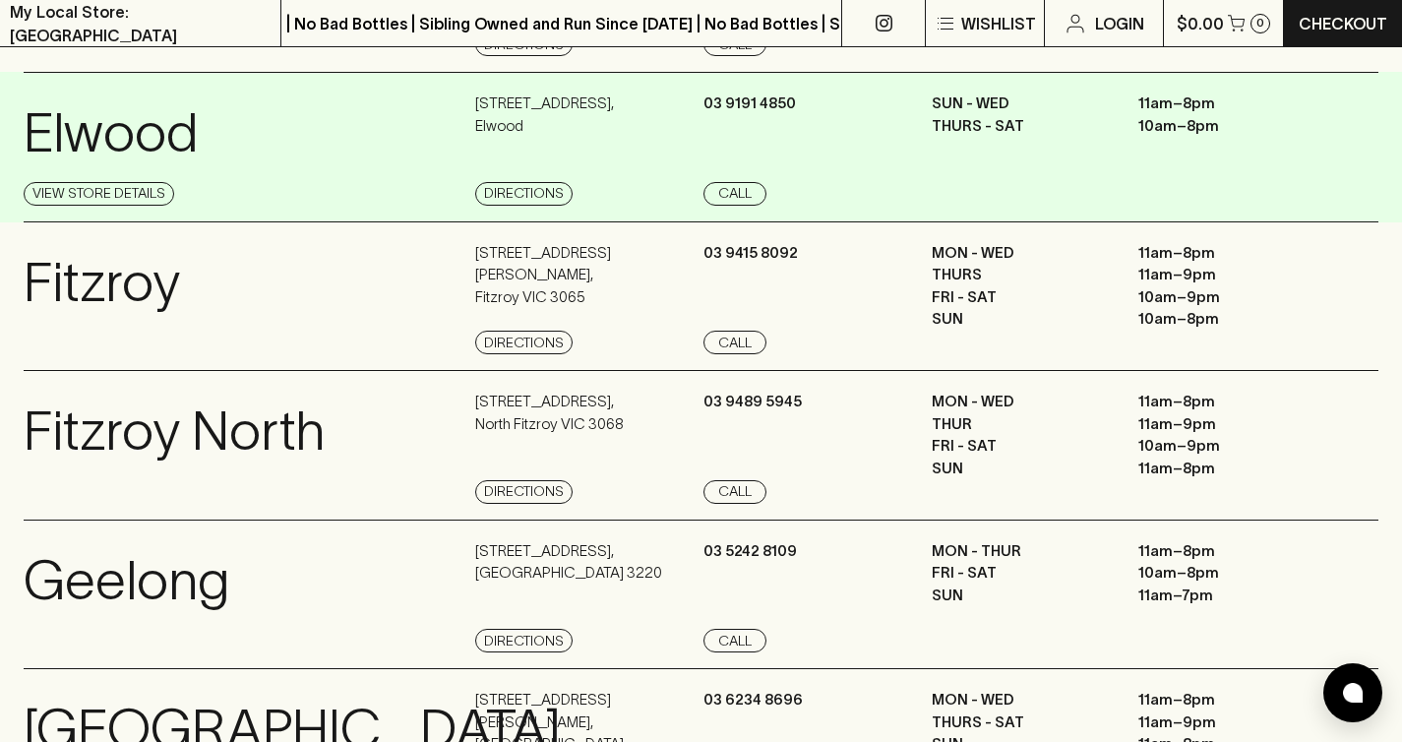
scroll to position [1129, 0]
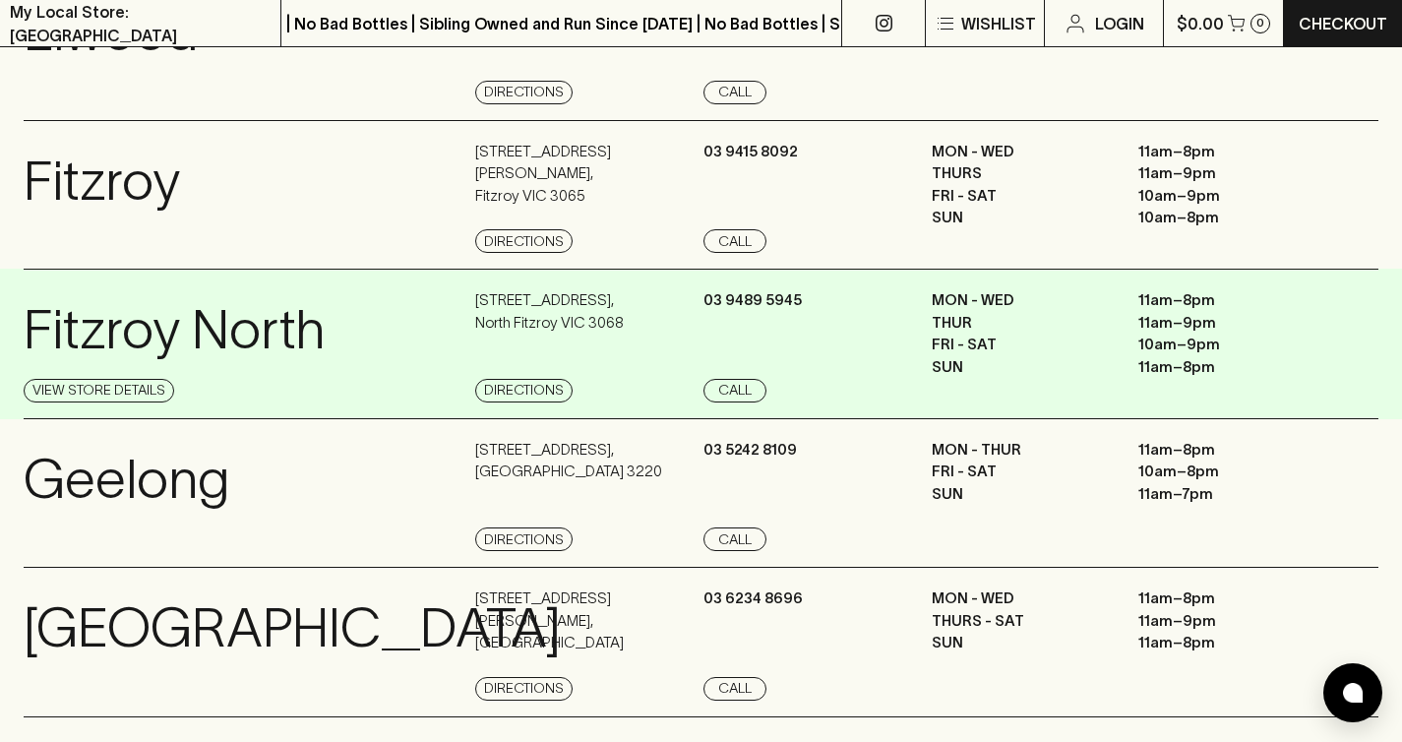
drag, startPoint x: 638, startPoint y: 406, endPoint x: 592, endPoint y: 398, distance: 46.9
click at [592, 398] on div "[STREET_ADDRESS] Directions" at bounding box center [586, 345] width 223 height 113
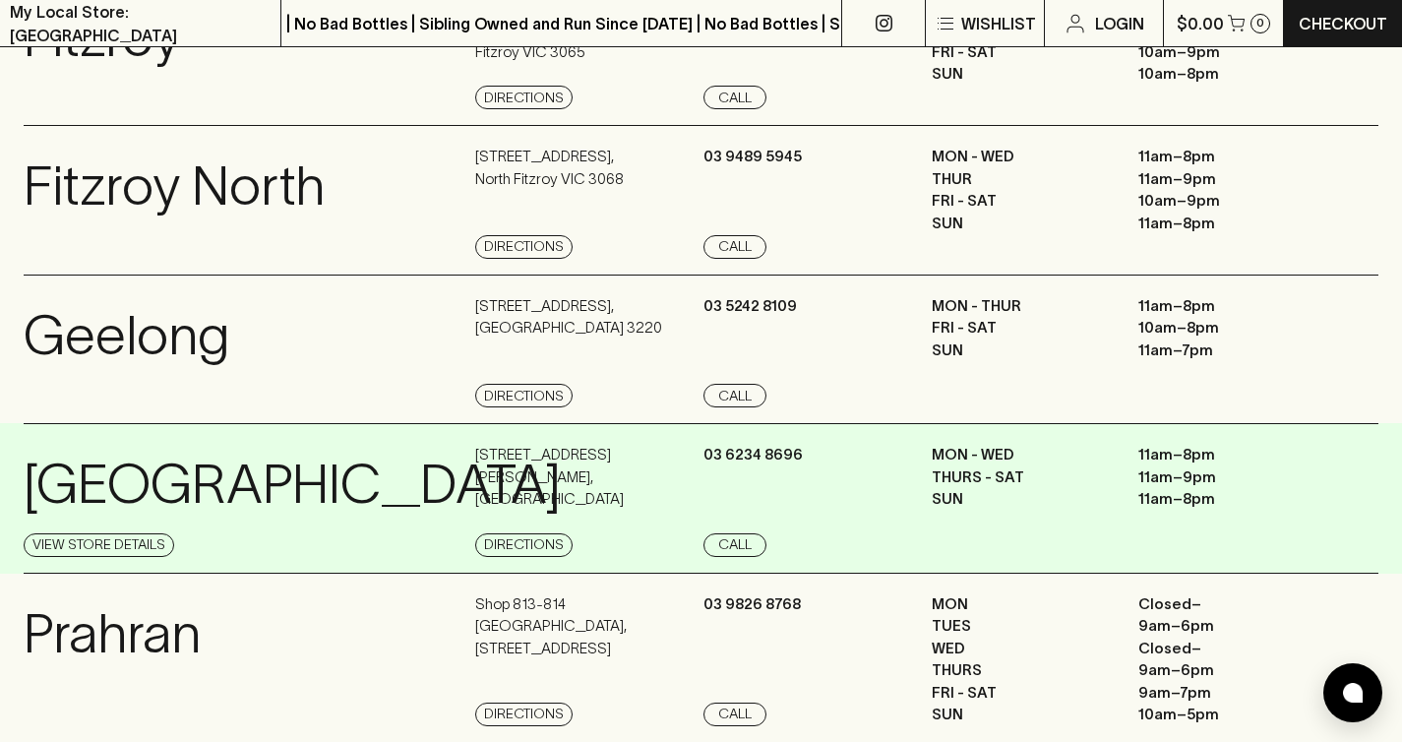
scroll to position [1311, 0]
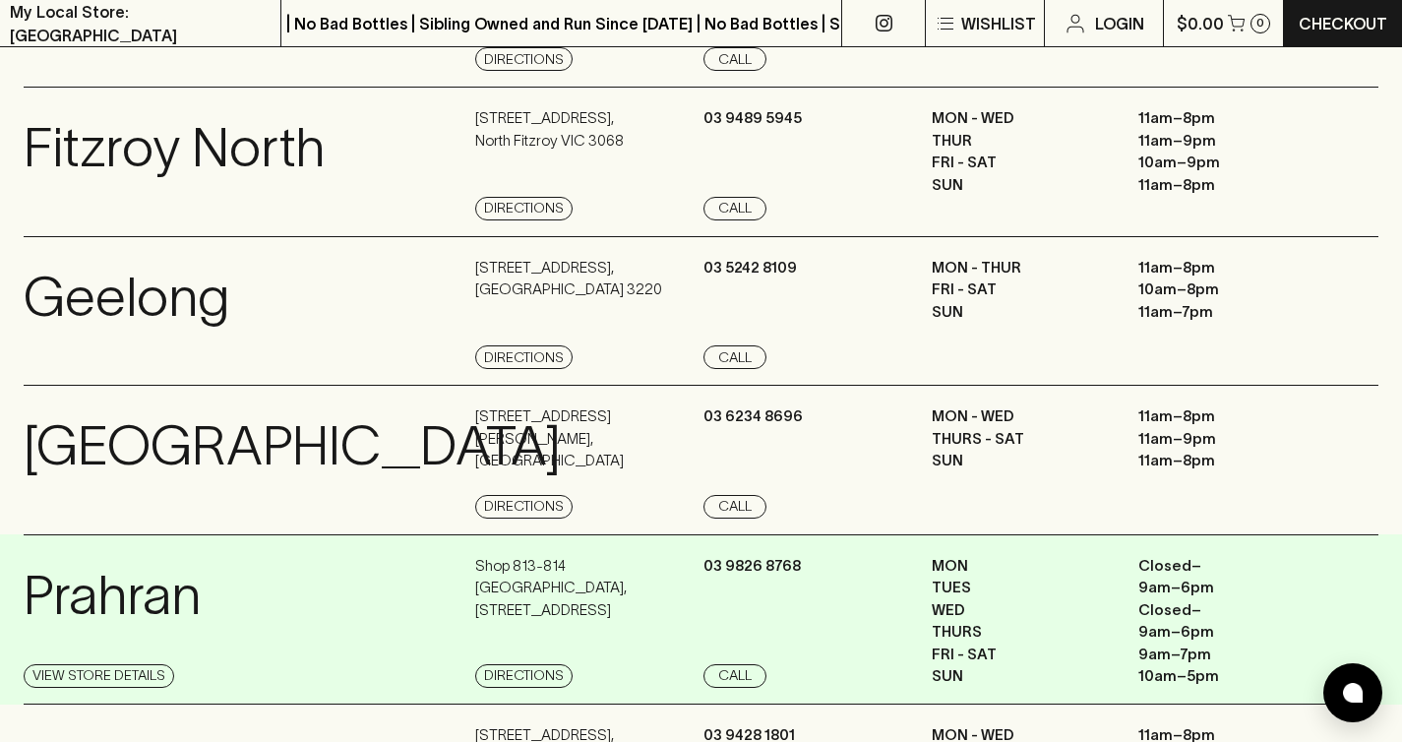
drag, startPoint x: 608, startPoint y: 669, endPoint x: 435, endPoint y: 655, distance: 173.6
click at [435, 655] on div "Prahran View Store Details Shop [STREET_ADDRESS] Directions [PHONE_NUMBER] Call…" at bounding box center [701, 619] width 1354 height 170
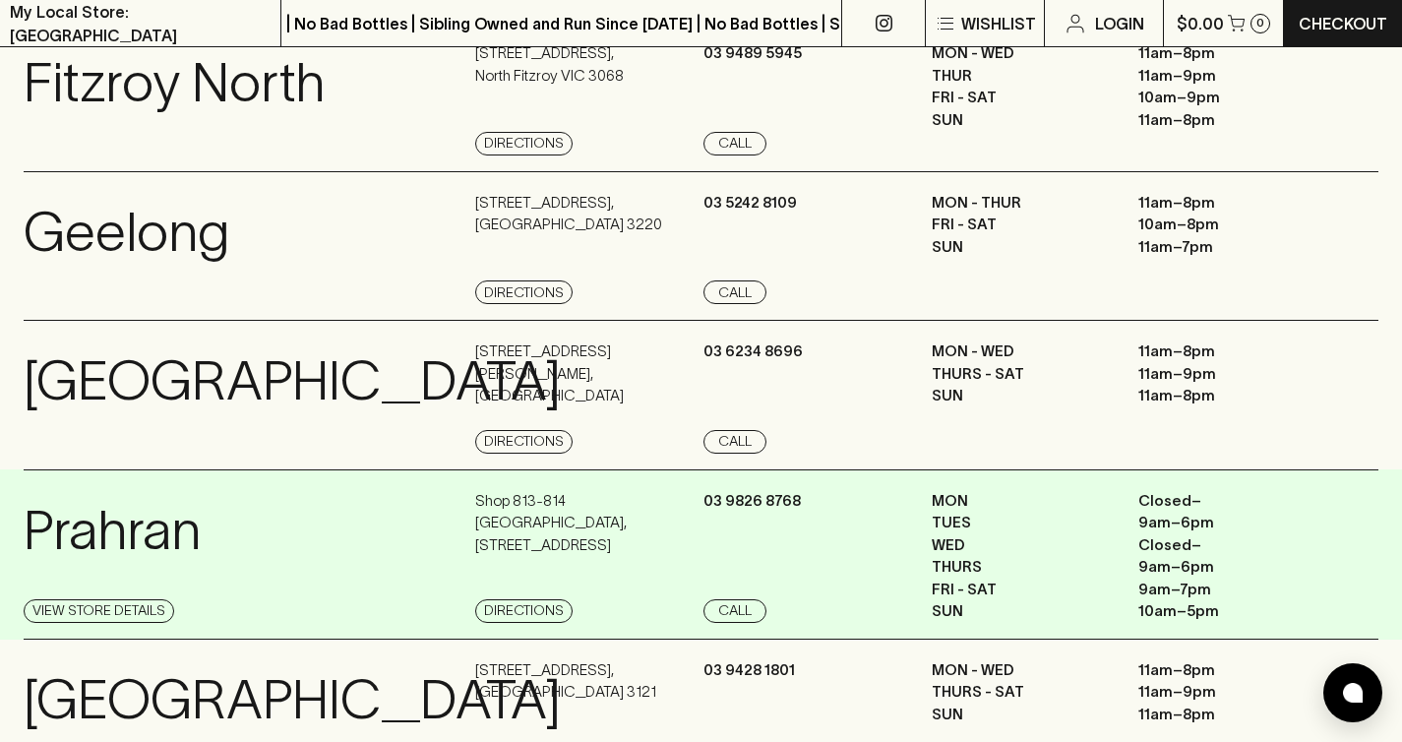
scroll to position [1389, 0]
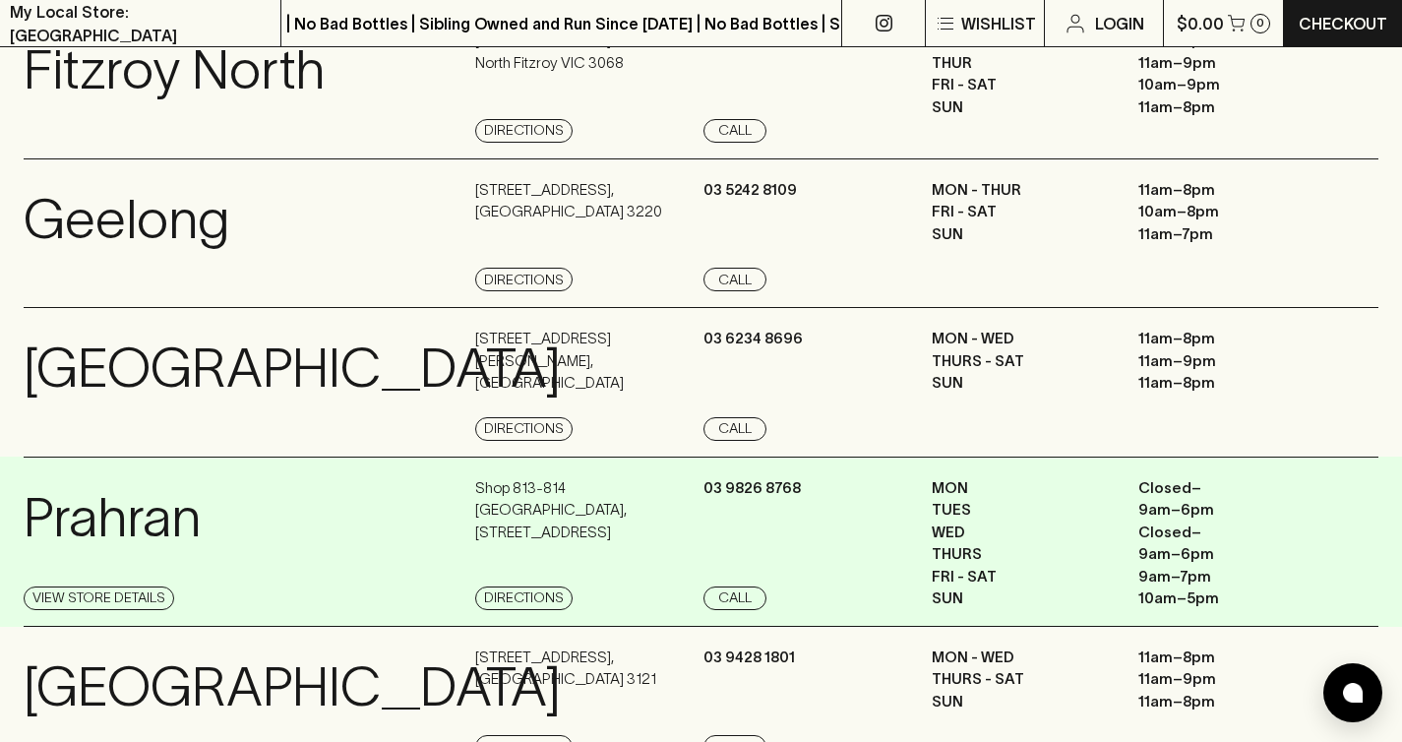
click at [550, 605] on div "Shop 813-814 Prahran Market , 163 Commercial Road Directions" at bounding box center [586, 543] width 223 height 133
drag, startPoint x: 460, startPoint y: 617, endPoint x: 594, endPoint y: 640, distance: 135.8
click at [594, 627] on div "Prahran View Store Details Shop 813-814 Prahran Market , 163 Commercial Road Di…" at bounding box center [701, 541] width 1354 height 170
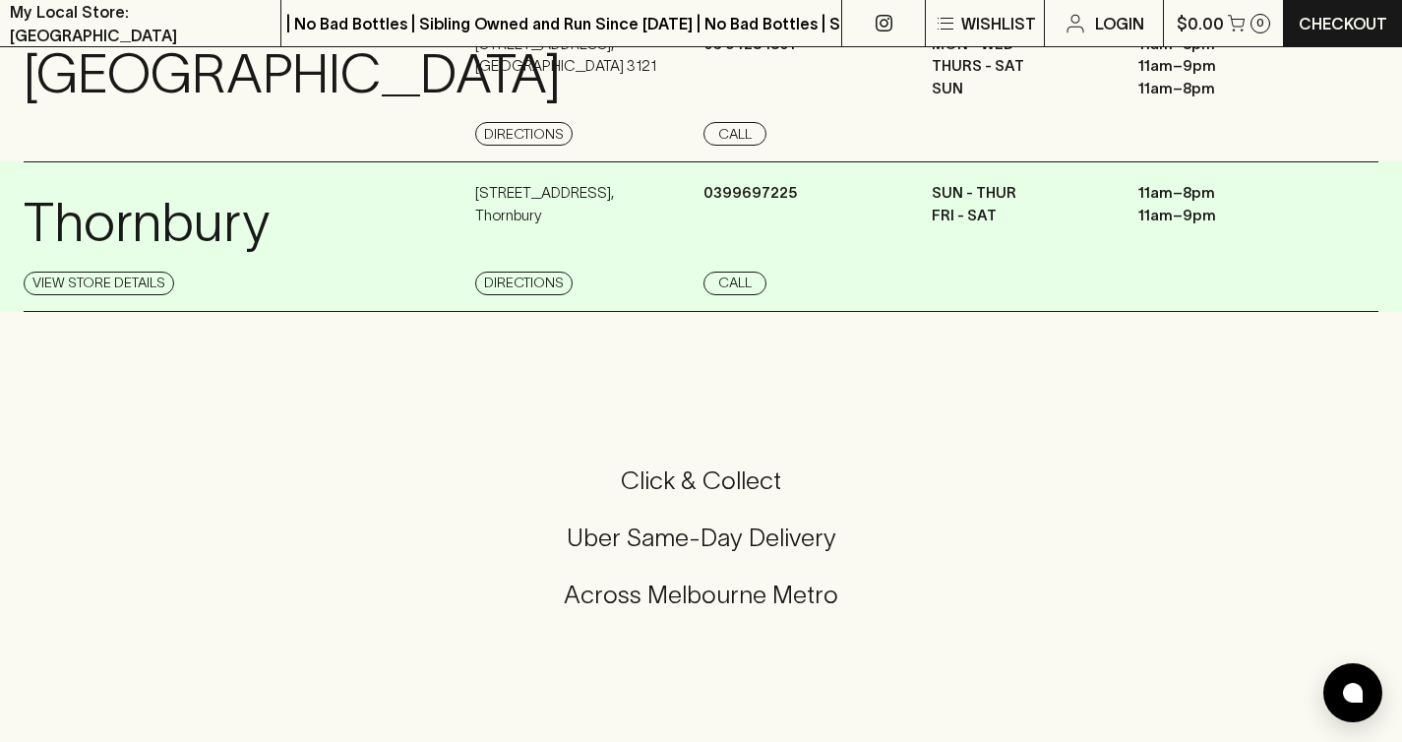
scroll to position [1761, 0]
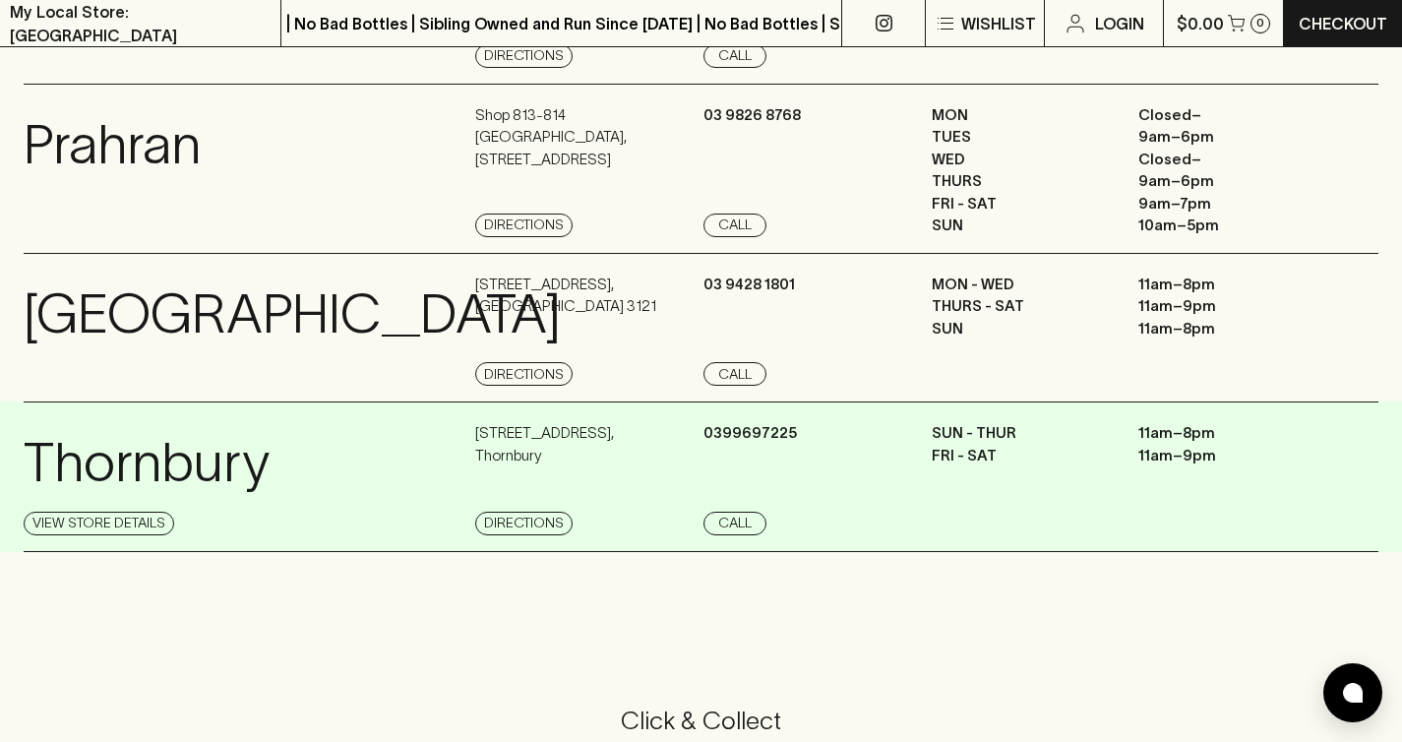
click at [621, 524] on div "899 High St , Thornbury Directions" at bounding box center [586, 478] width 223 height 113
drag, startPoint x: 561, startPoint y: 538, endPoint x: 439, endPoint y: 511, distance: 124.8
click at [439, 511] on div "Thornbury View Store Details 899 High St , Thornbury Directions 0399697225 Call…" at bounding box center [701, 476] width 1354 height 150
click at [1022, 535] on div "Sun - Thur 11am – 8pm Fri - Sat 11am – 9pm" at bounding box center [1154, 478] width 447 height 113
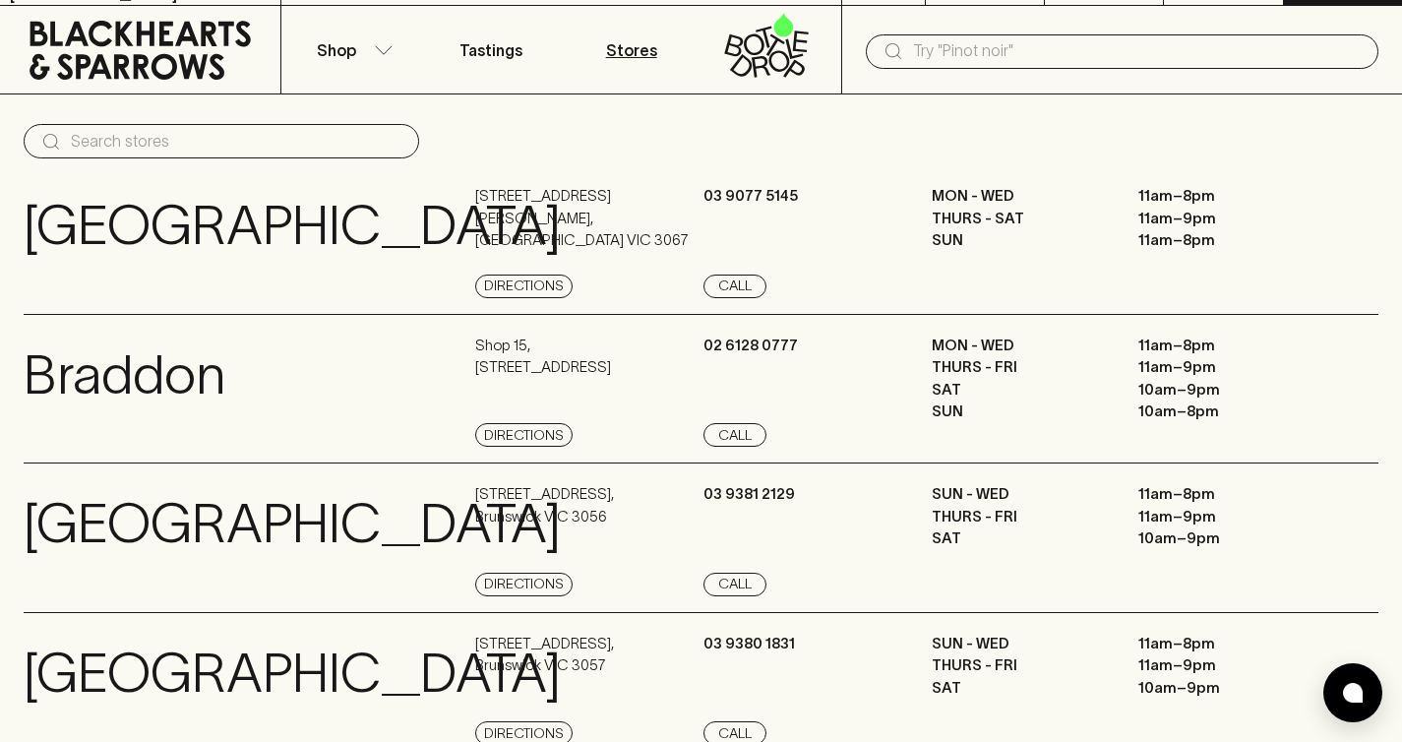
scroll to position [0, 0]
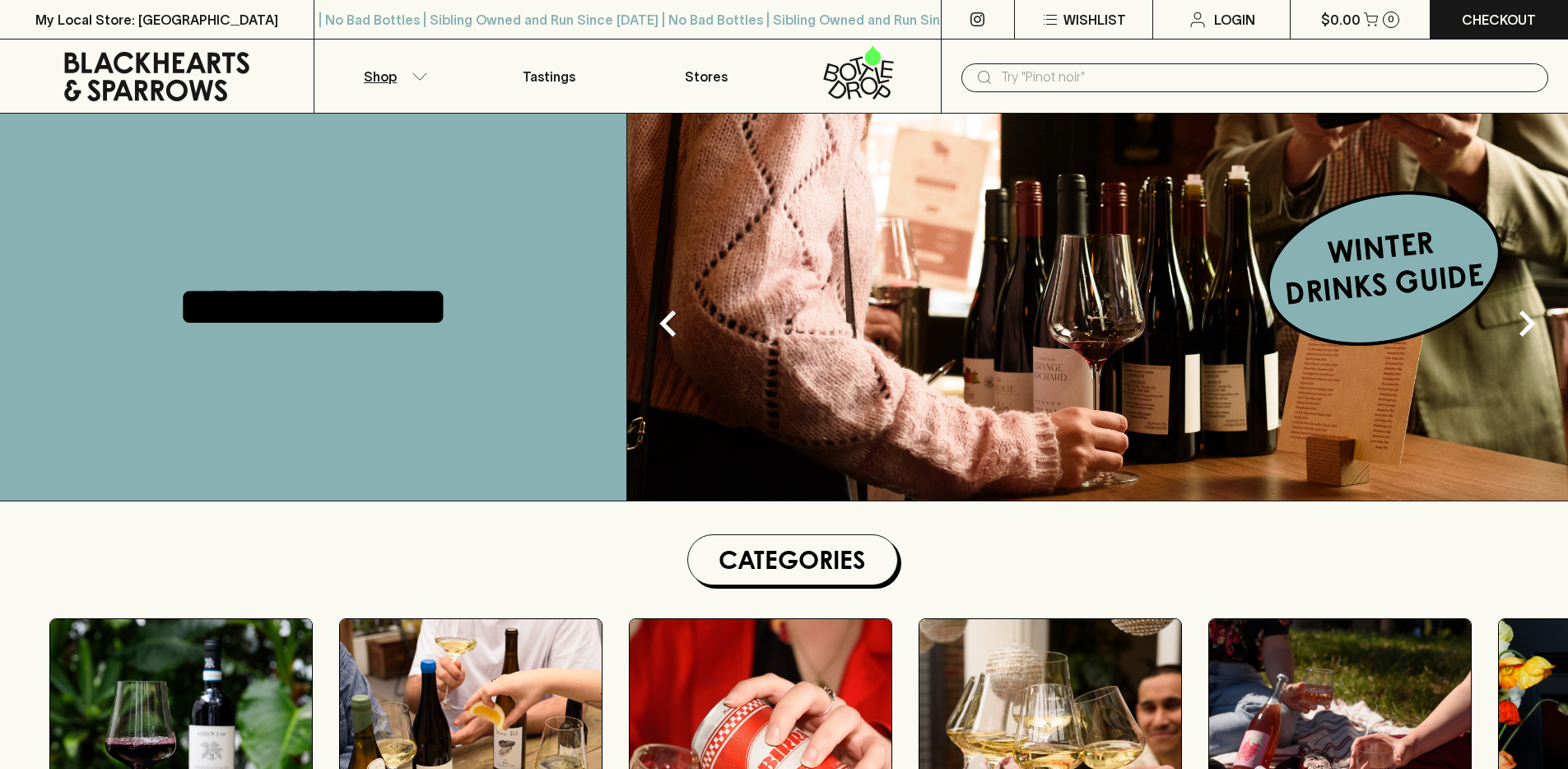
click at [395, 75] on p "Shop" at bounding box center [380, 77] width 33 height 20
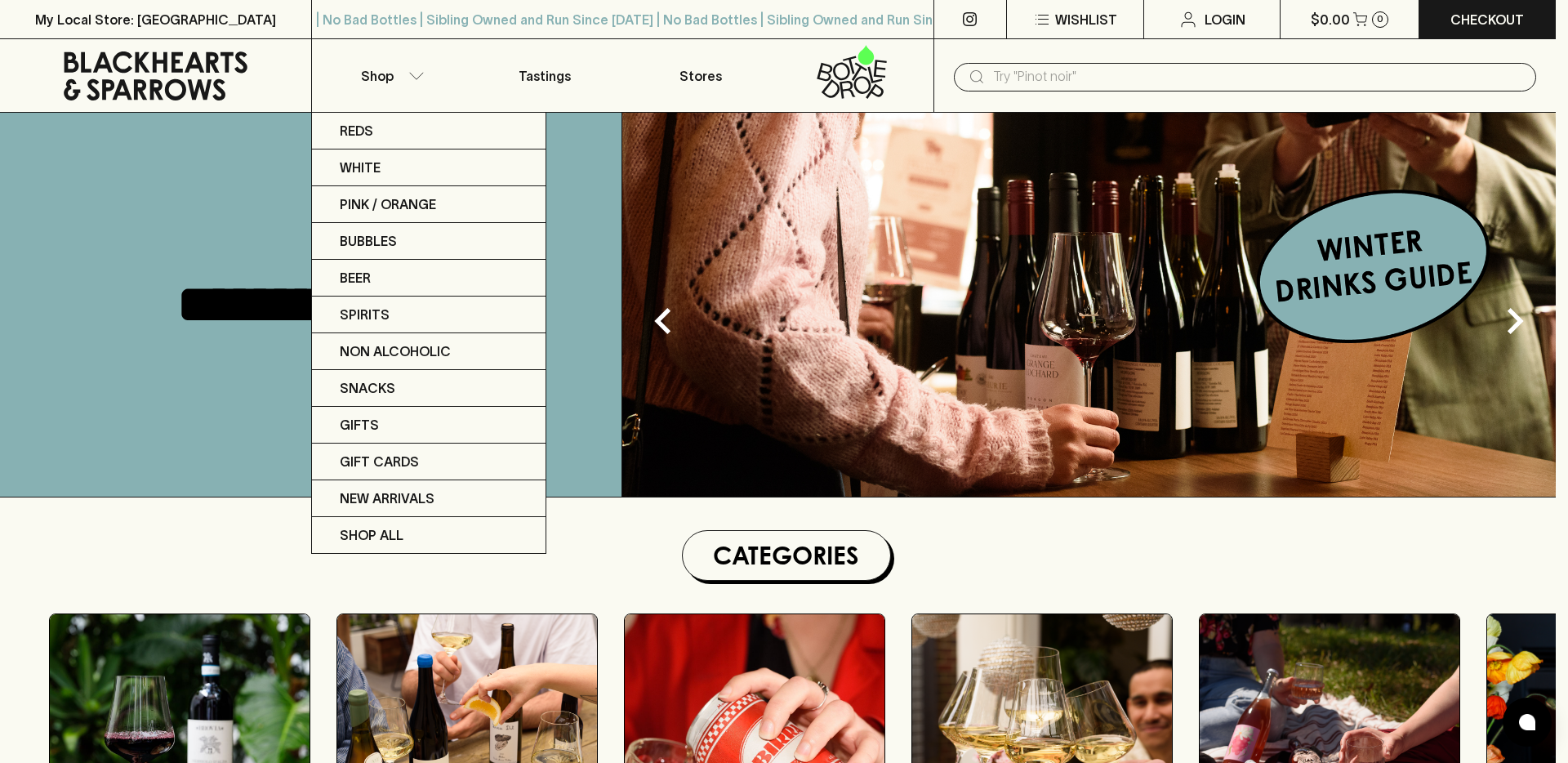
click at [209, 71] on div at bounding box center [784, 381] width 1568 height 763
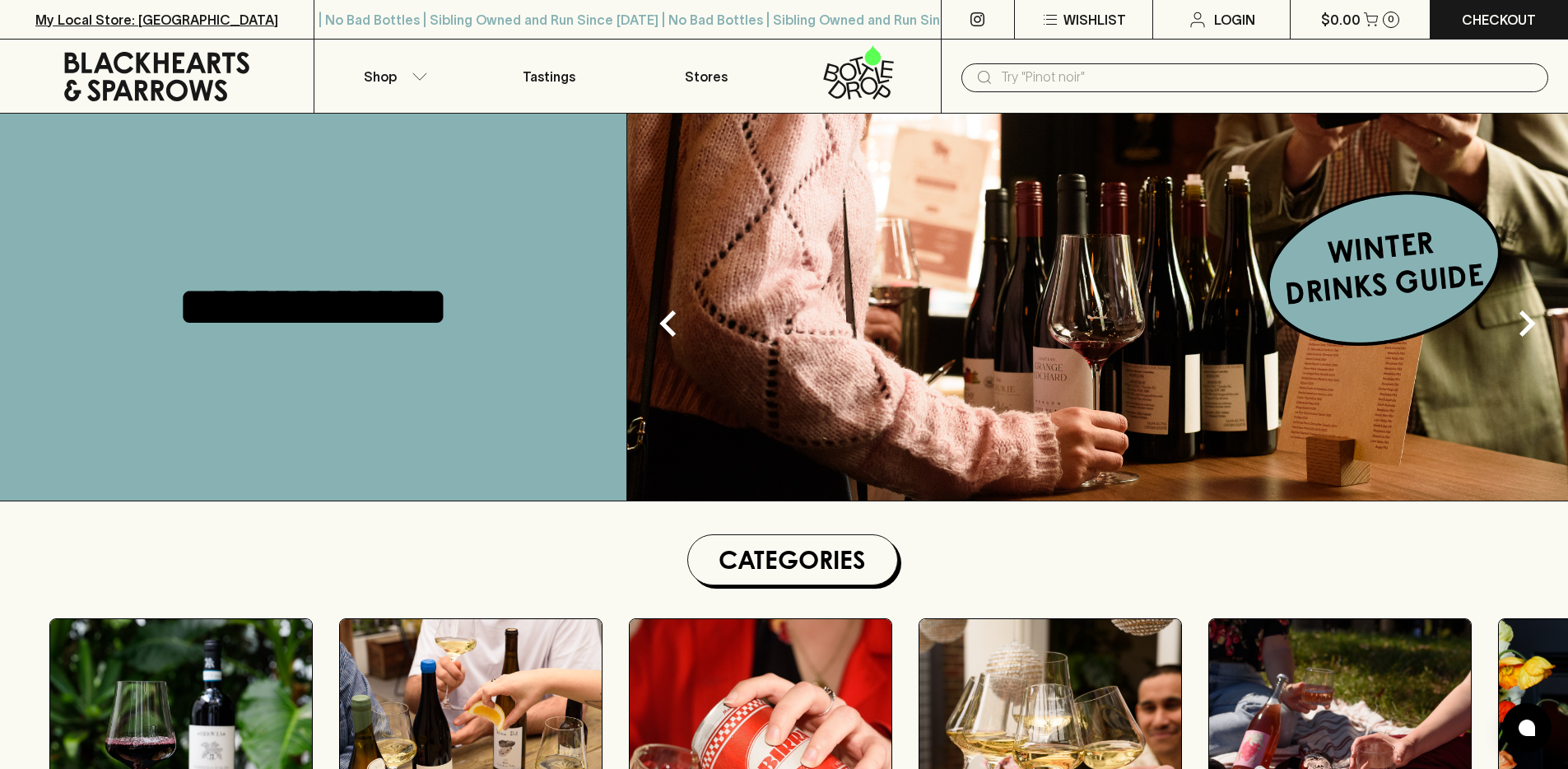
click at [157, 22] on p "My Local Store: [GEOGRAPHIC_DATA]" at bounding box center [156, 20] width 243 height 20
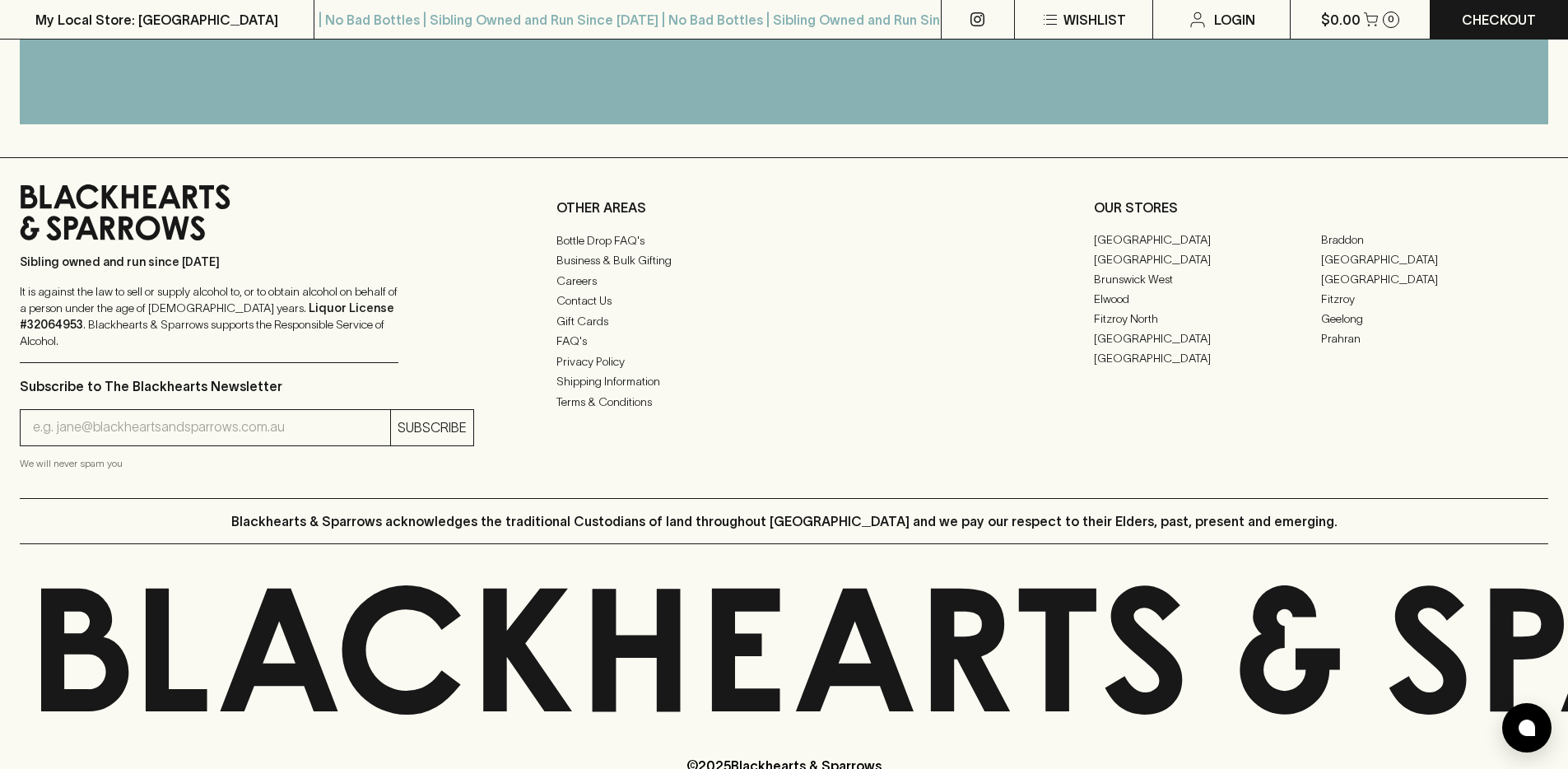
scroll to position [2127, 0]
